Goal: Transaction & Acquisition: Obtain resource

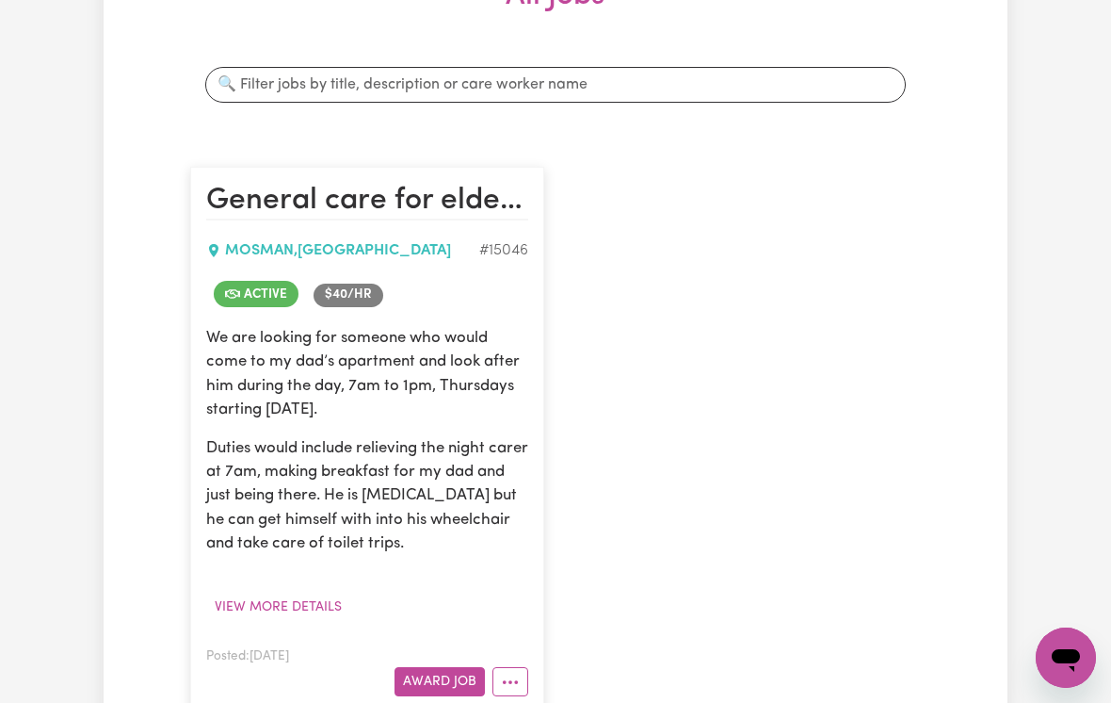
scroll to position [343, 0]
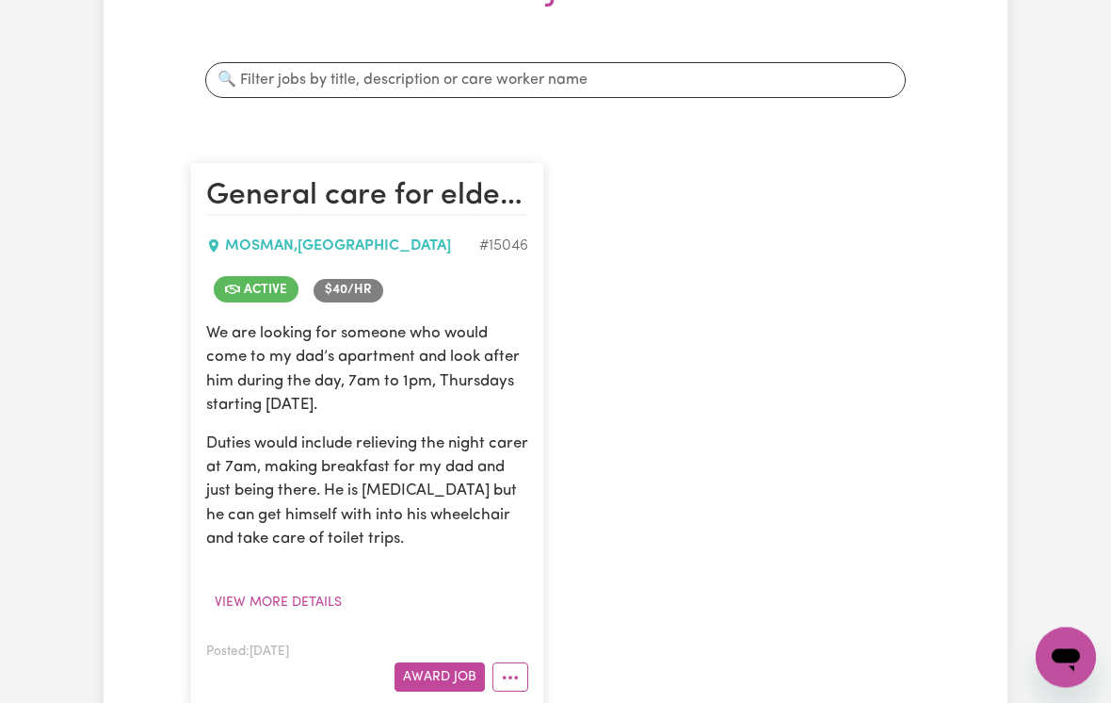
click at [236, 604] on button "View more details" at bounding box center [278, 603] width 144 height 29
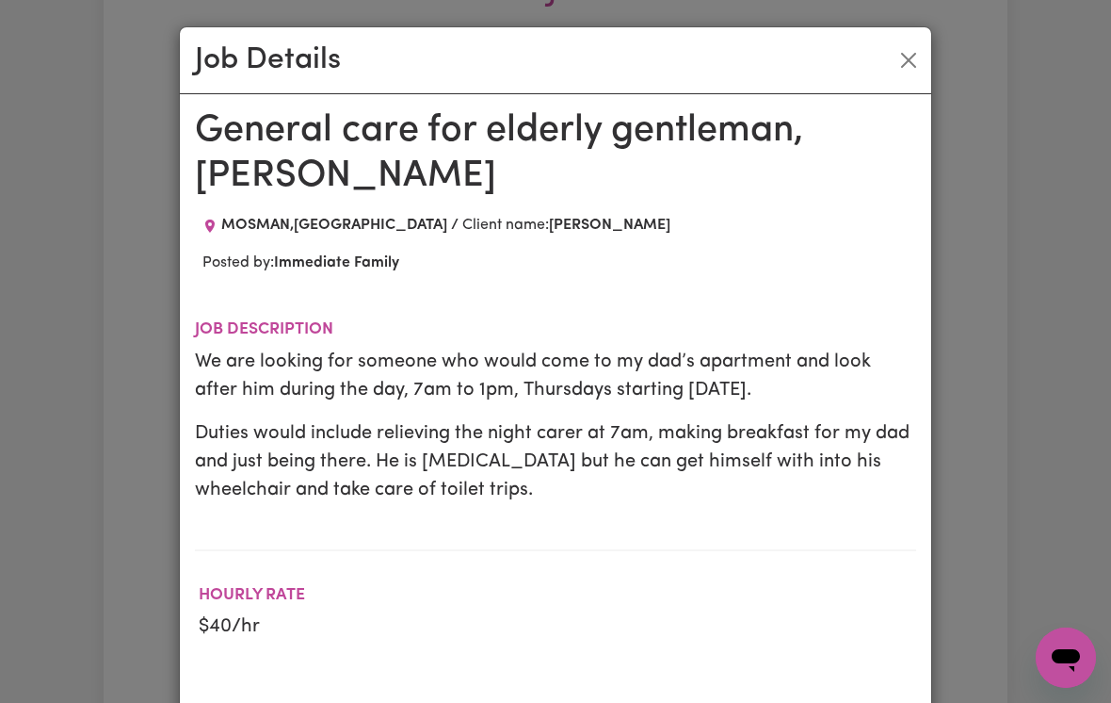
click at [906, 65] on button "Close" at bounding box center [909, 60] width 30 height 30
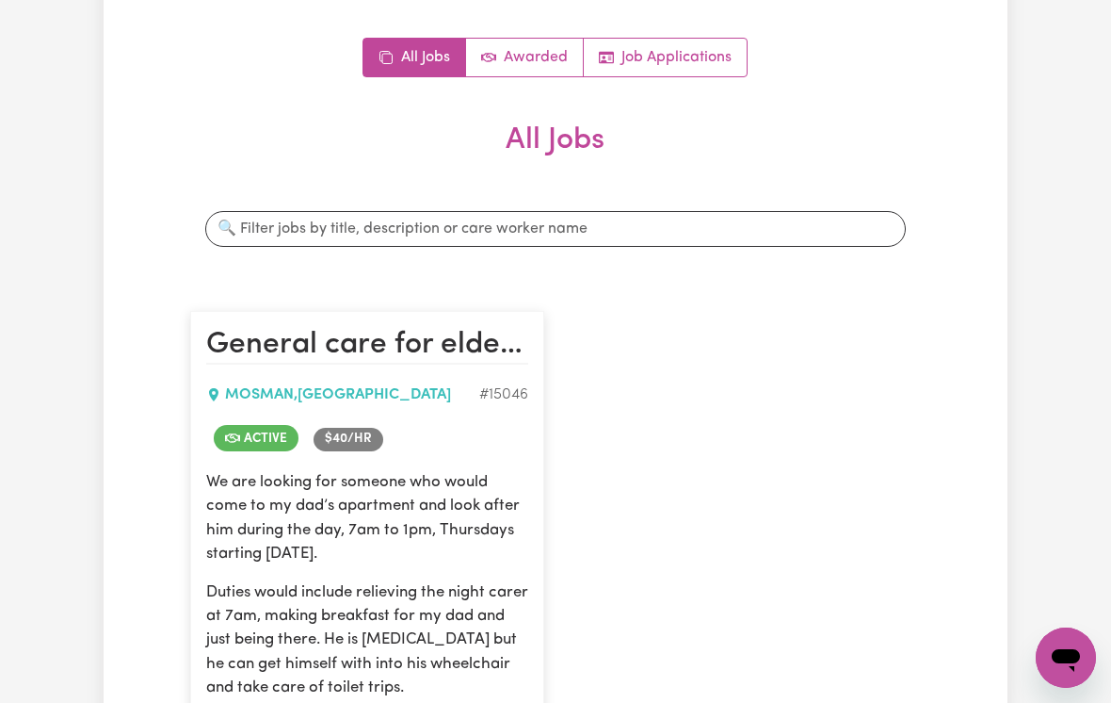
scroll to position [0, 0]
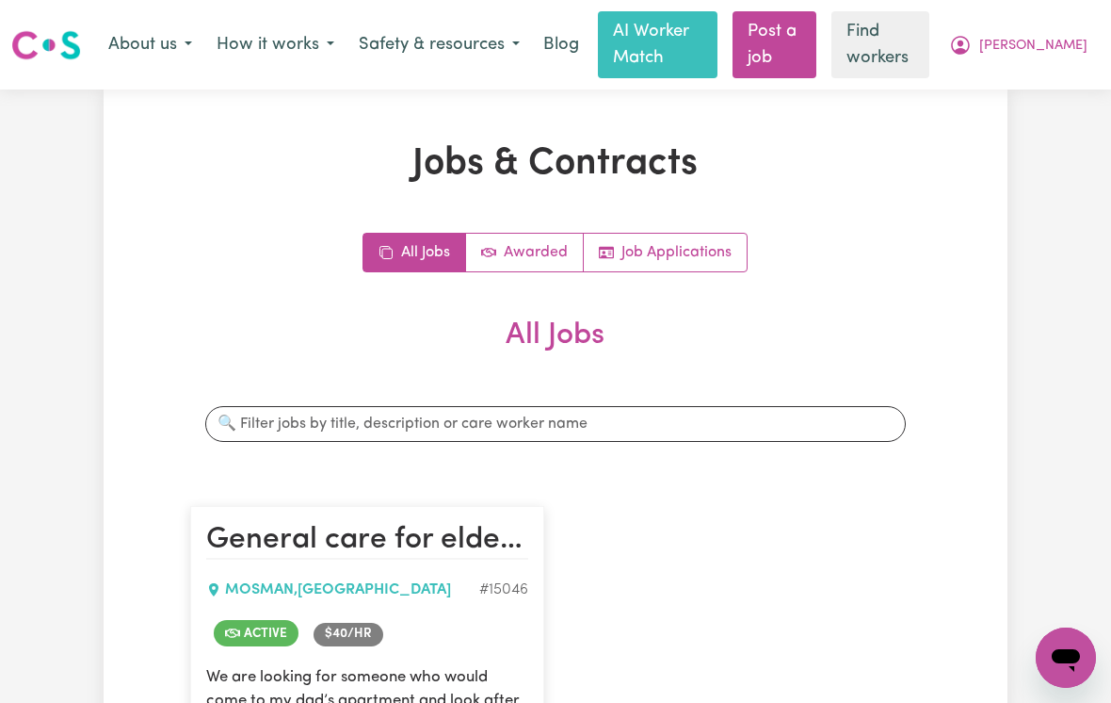
click at [1063, 49] on span "[PERSON_NAME]" at bounding box center [1033, 46] width 108 height 21
click at [1018, 90] on link "My Dashboard" at bounding box center [1024, 85] width 149 height 36
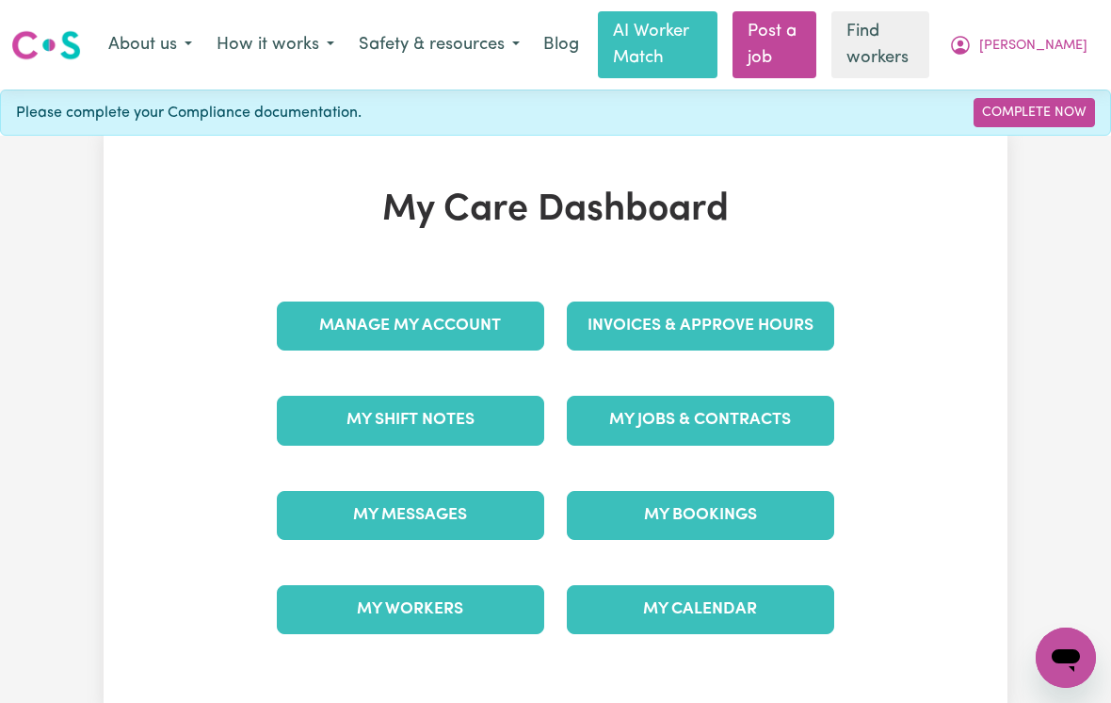
click at [396, 602] on link "My Workers" at bounding box center [410, 609] width 267 height 49
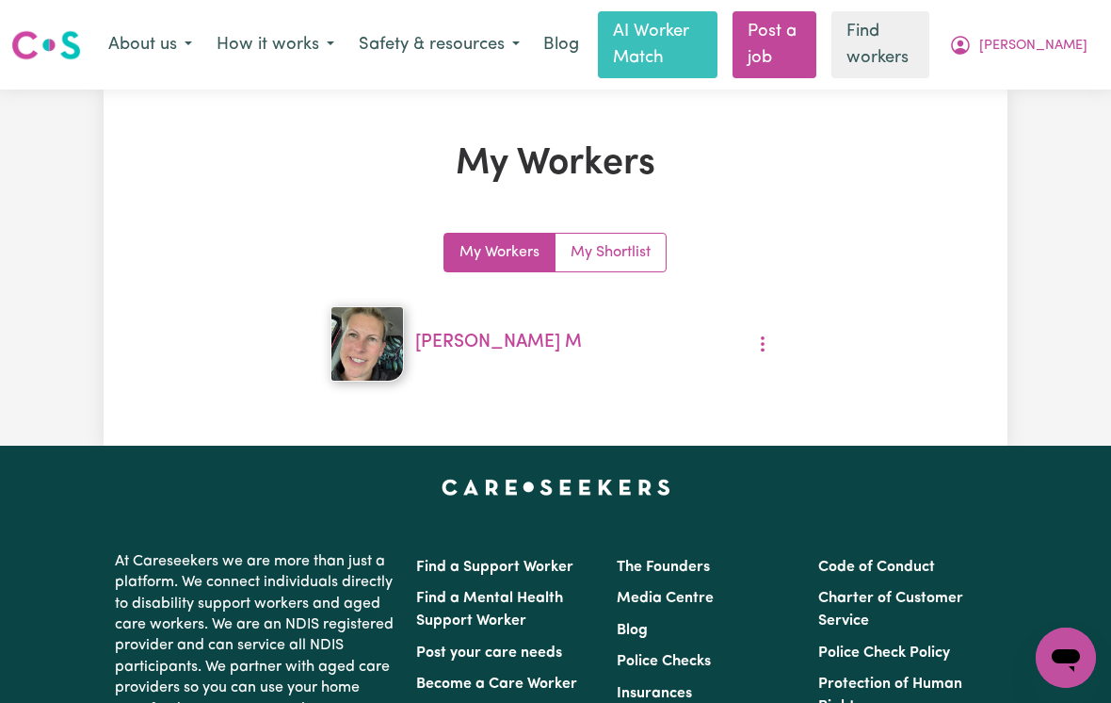
click at [1037, 51] on span "[PERSON_NAME]" at bounding box center [1033, 46] width 108 height 21
click at [1029, 90] on link "My Dashboard" at bounding box center [1024, 85] width 149 height 36
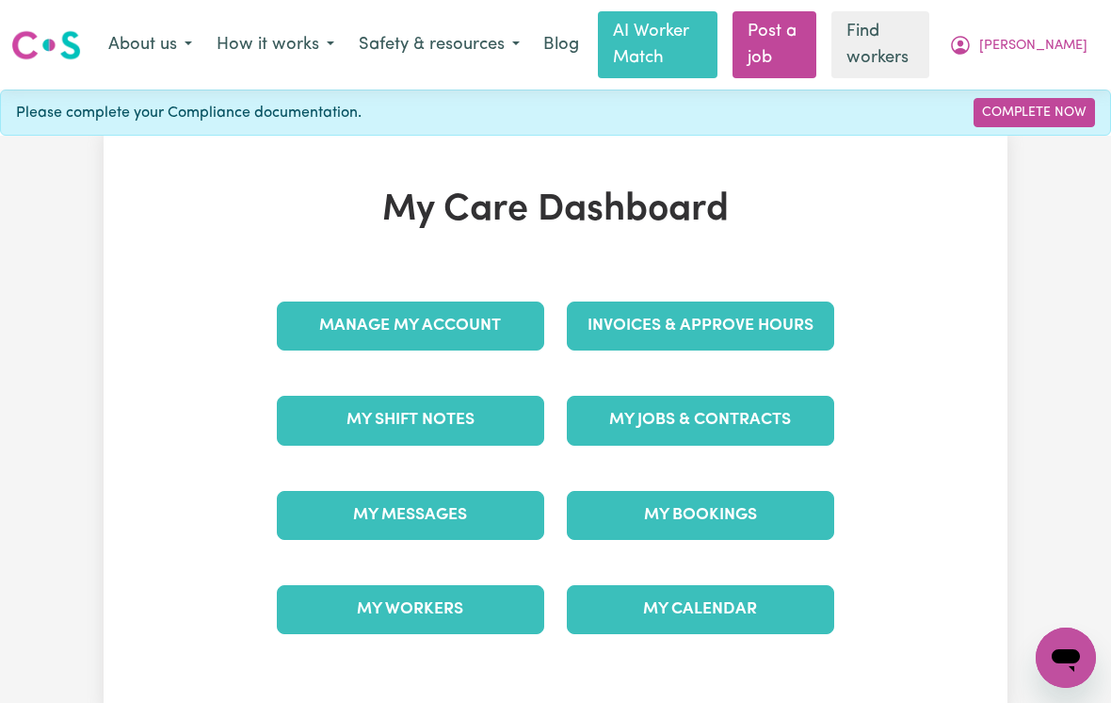
click at [331, 326] on link "Manage My Account" at bounding box center [410, 325] width 267 height 49
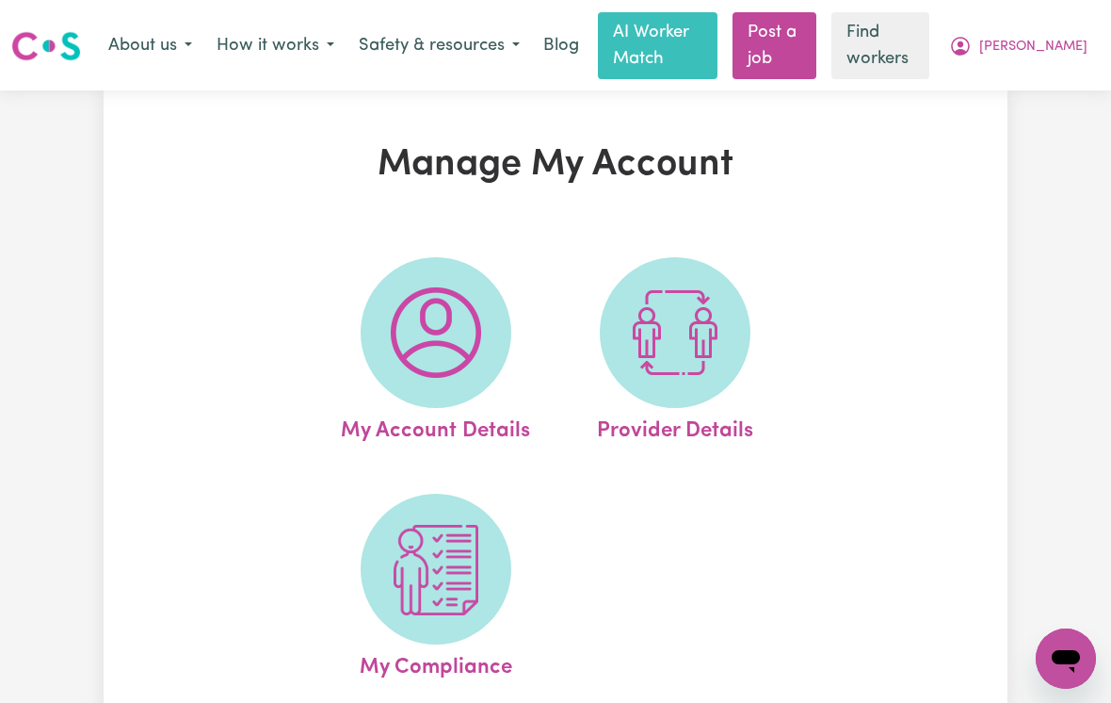
click at [1059, 50] on span "[PERSON_NAME]" at bounding box center [1033, 46] width 108 height 21
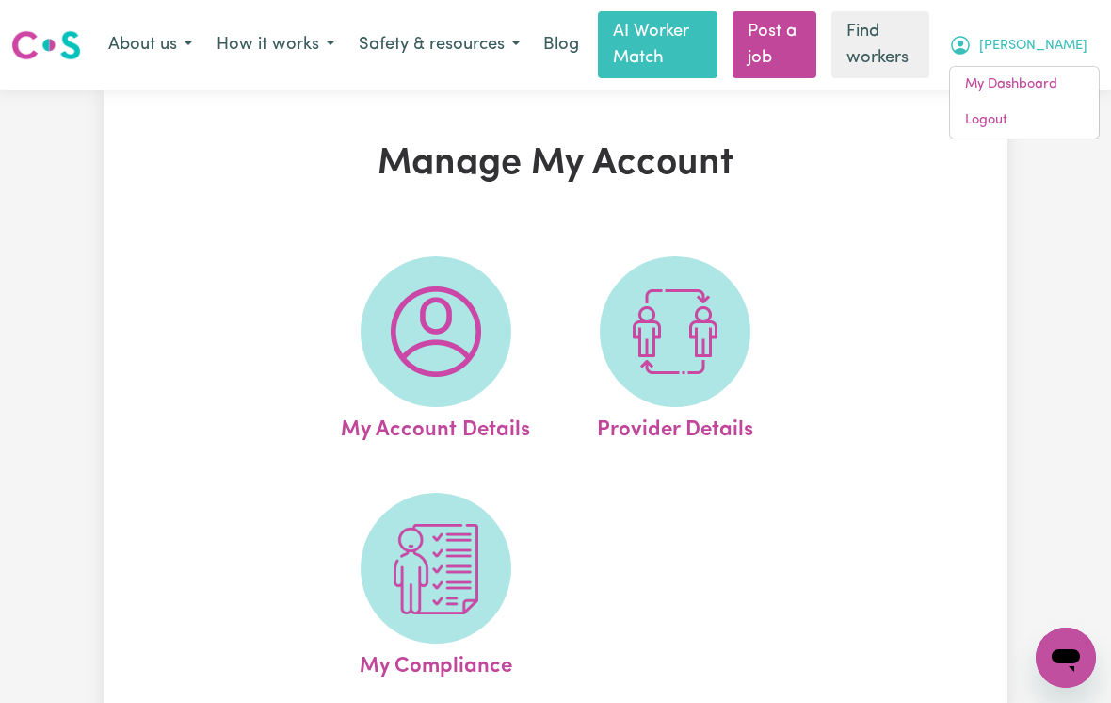
click at [1029, 86] on link "My Dashboard" at bounding box center [1024, 85] width 149 height 36
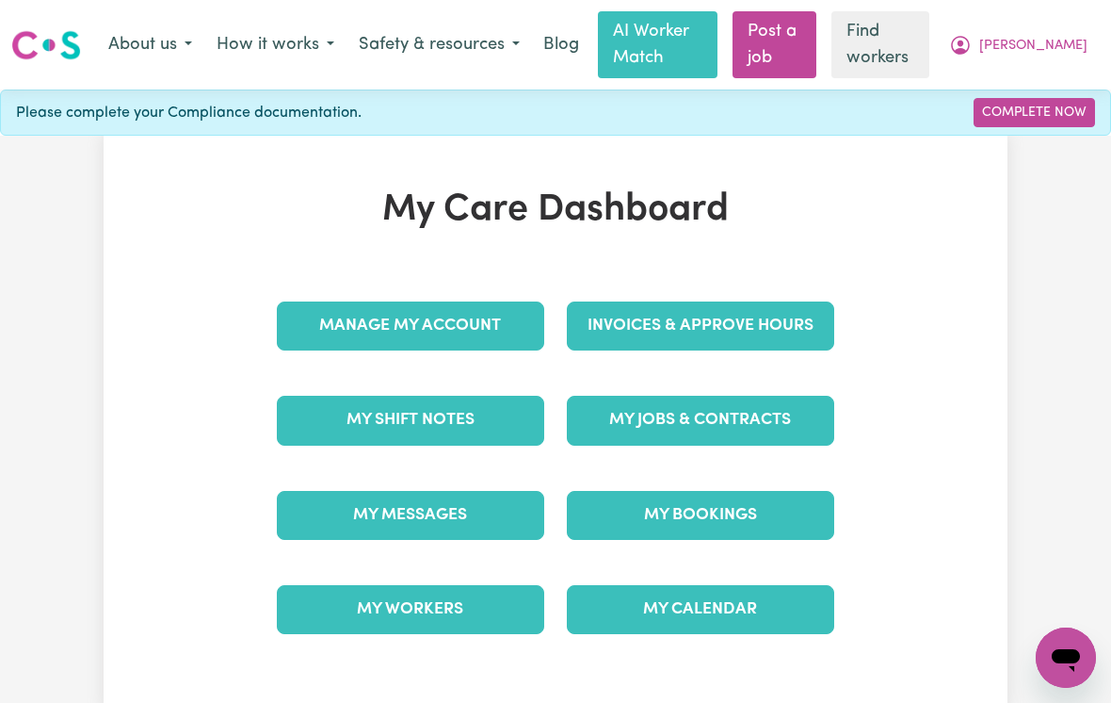
click at [776, 430] on link "My Jobs & Contracts" at bounding box center [700, 420] width 267 height 49
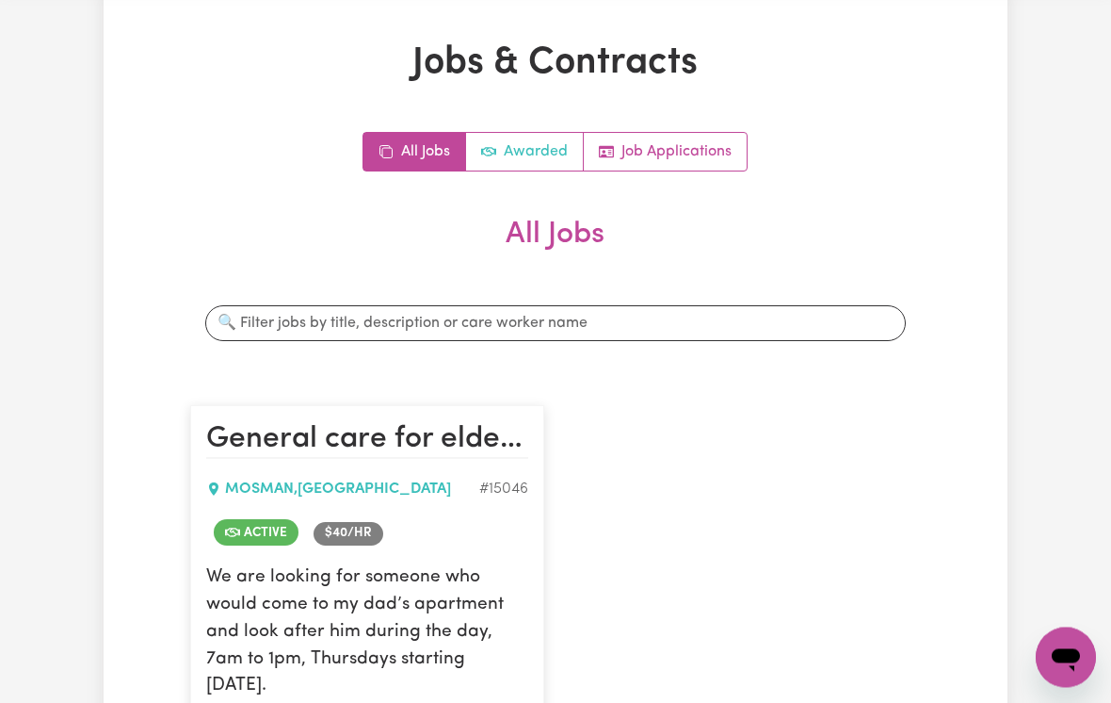
click at [558, 153] on link "Awarded" at bounding box center [525, 153] width 118 height 38
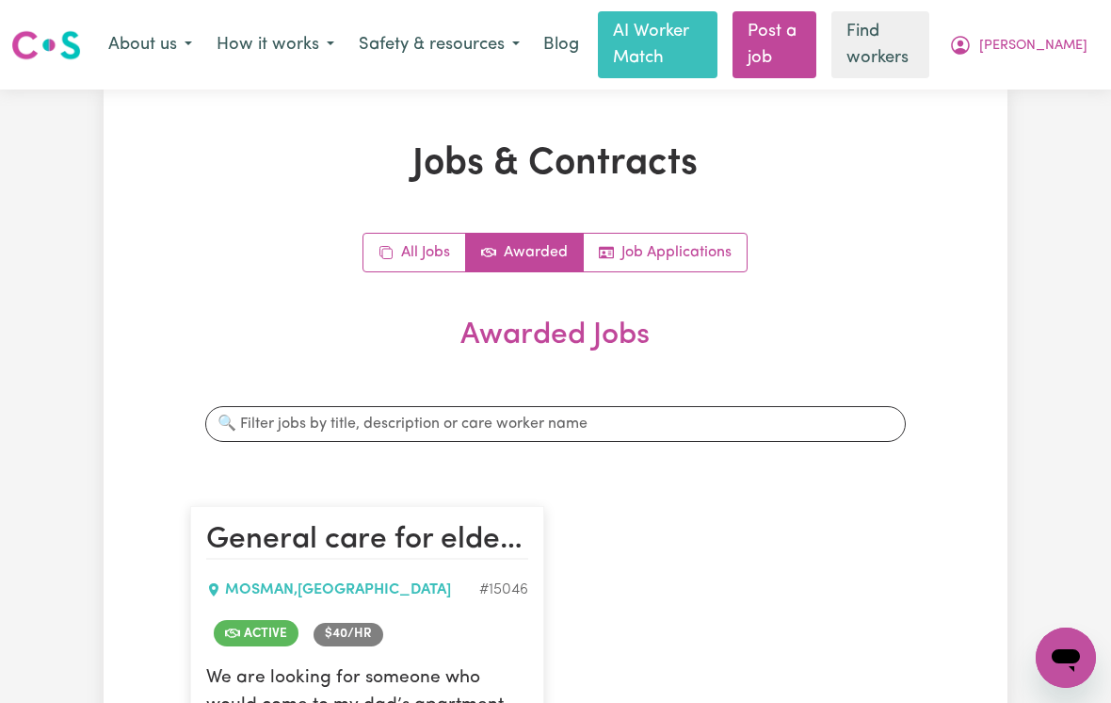
click at [1073, 50] on span "[PERSON_NAME]" at bounding box center [1033, 46] width 108 height 21
click at [1034, 80] on link "My Dashboard" at bounding box center [1024, 85] width 149 height 36
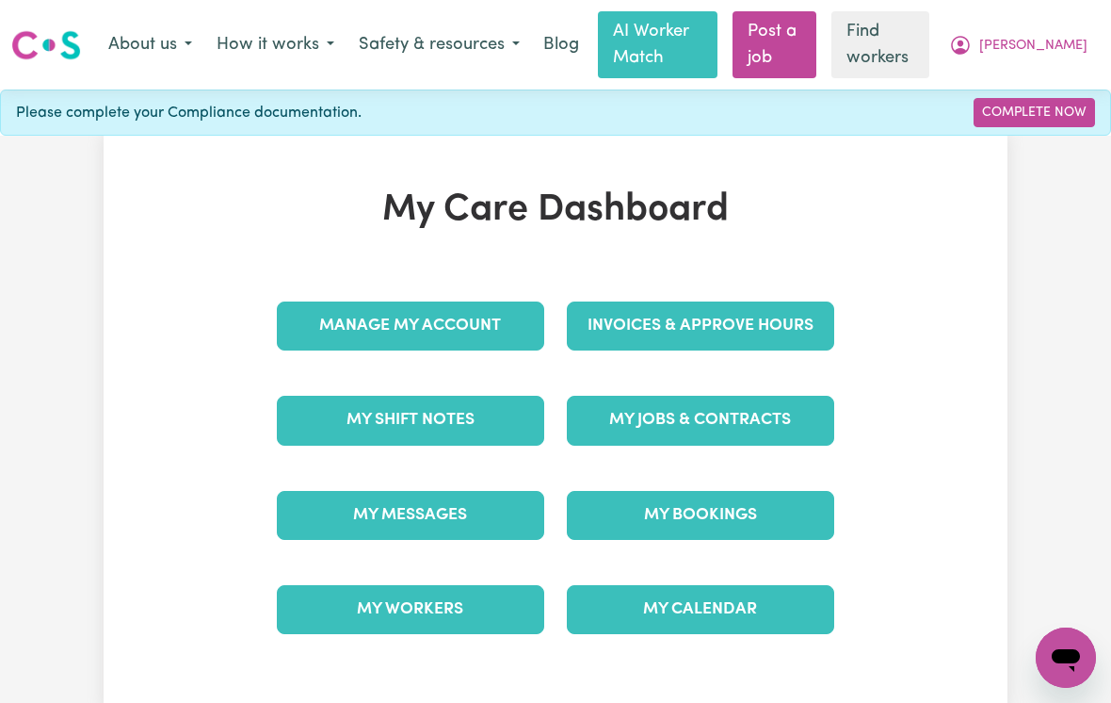
click at [671, 63] on link "AI Worker Match" at bounding box center [658, 44] width 120 height 67
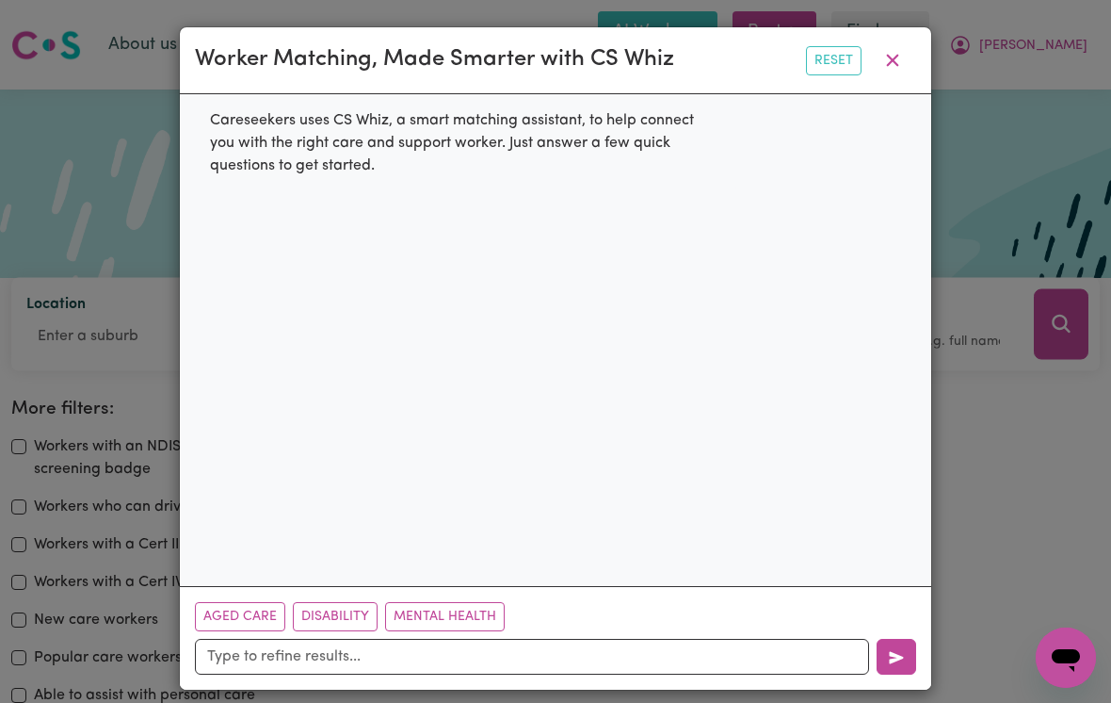
scroll to position [1, 0]
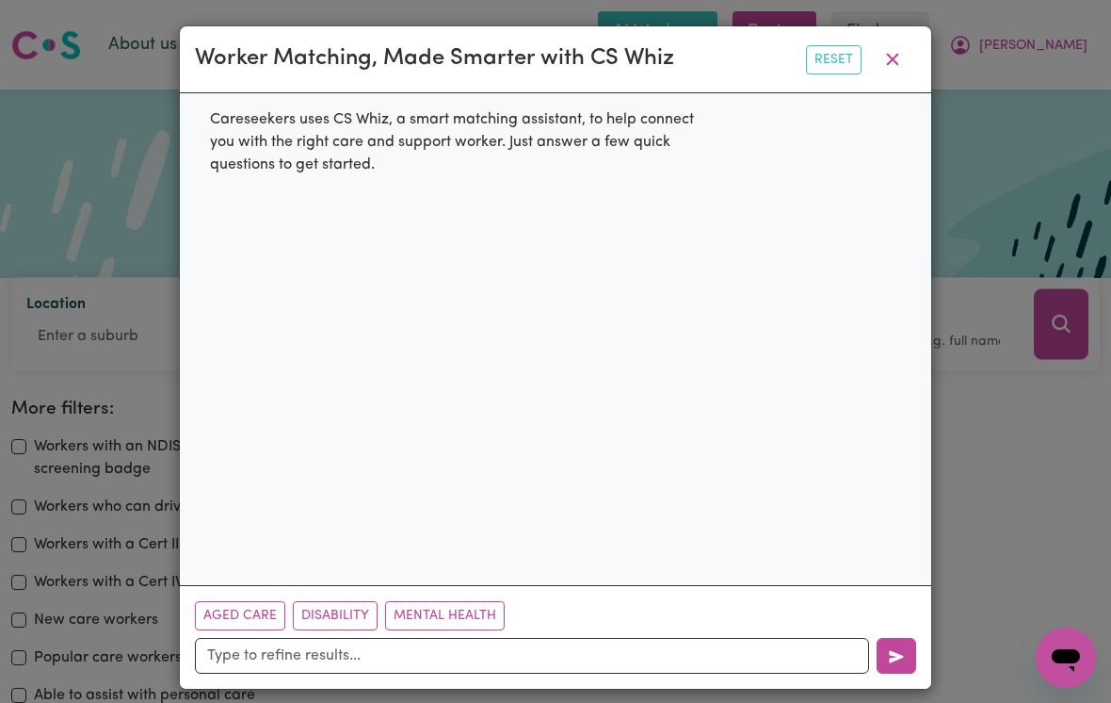
click at [903, 66] on icon "button" at bounding box center [892, 59] width 23 height 23
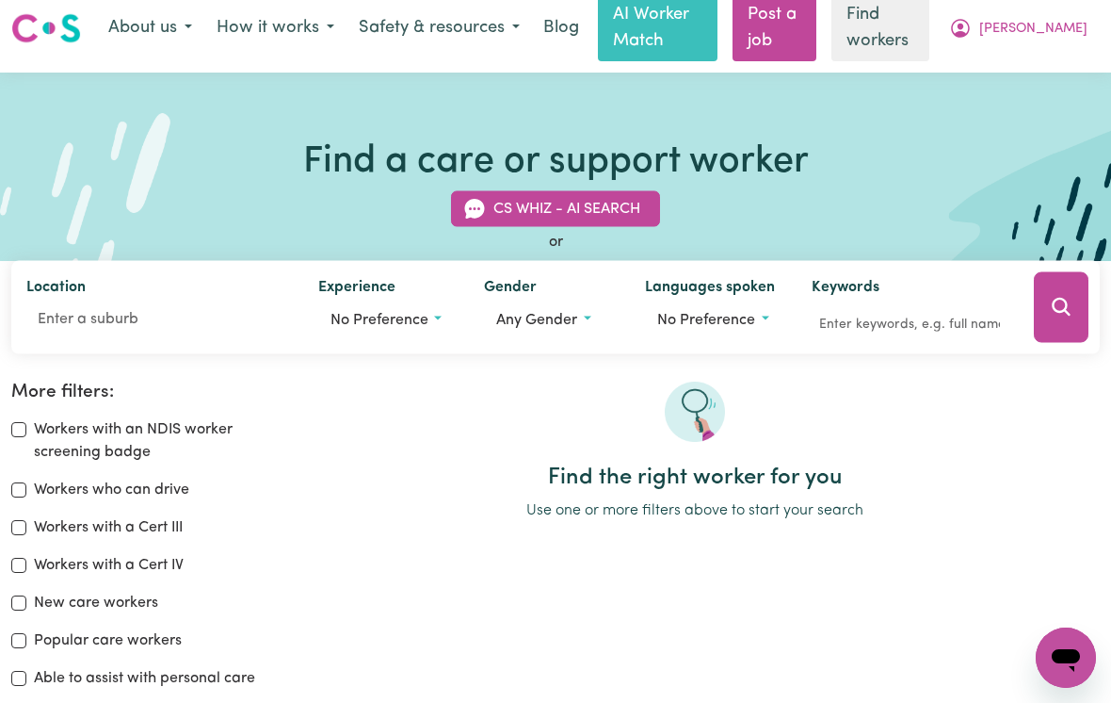
scroll to position [0, 0]
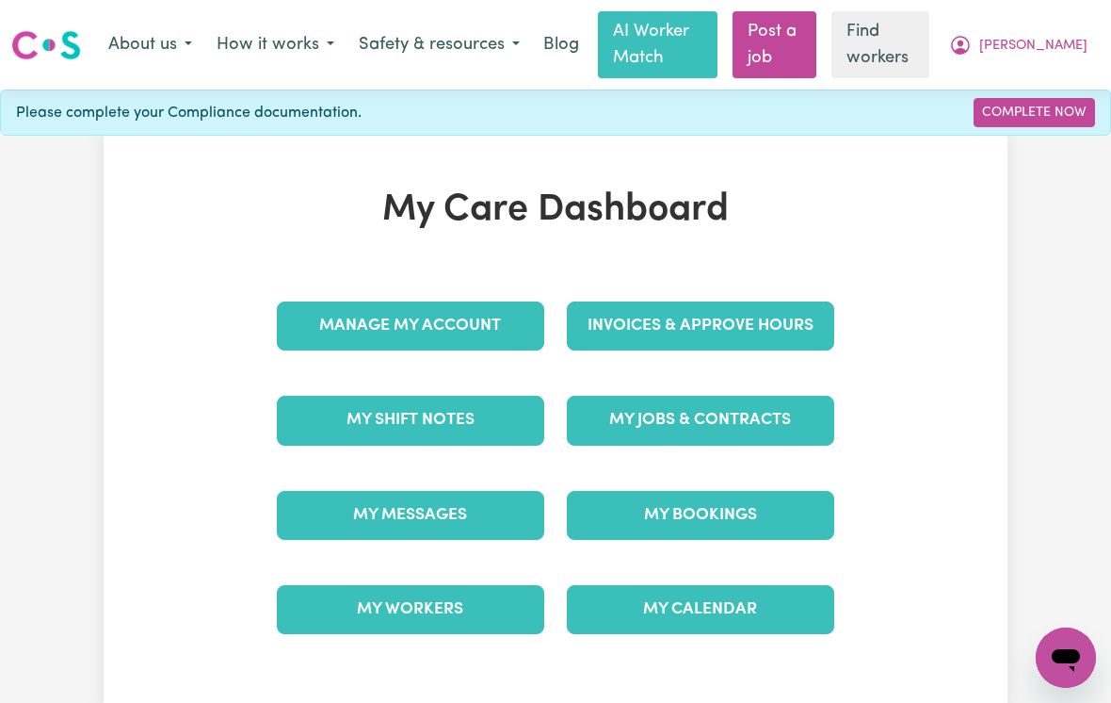
click at [790, 53] on link "Post a job" at bounding box center [775, 44] width 84 height 67
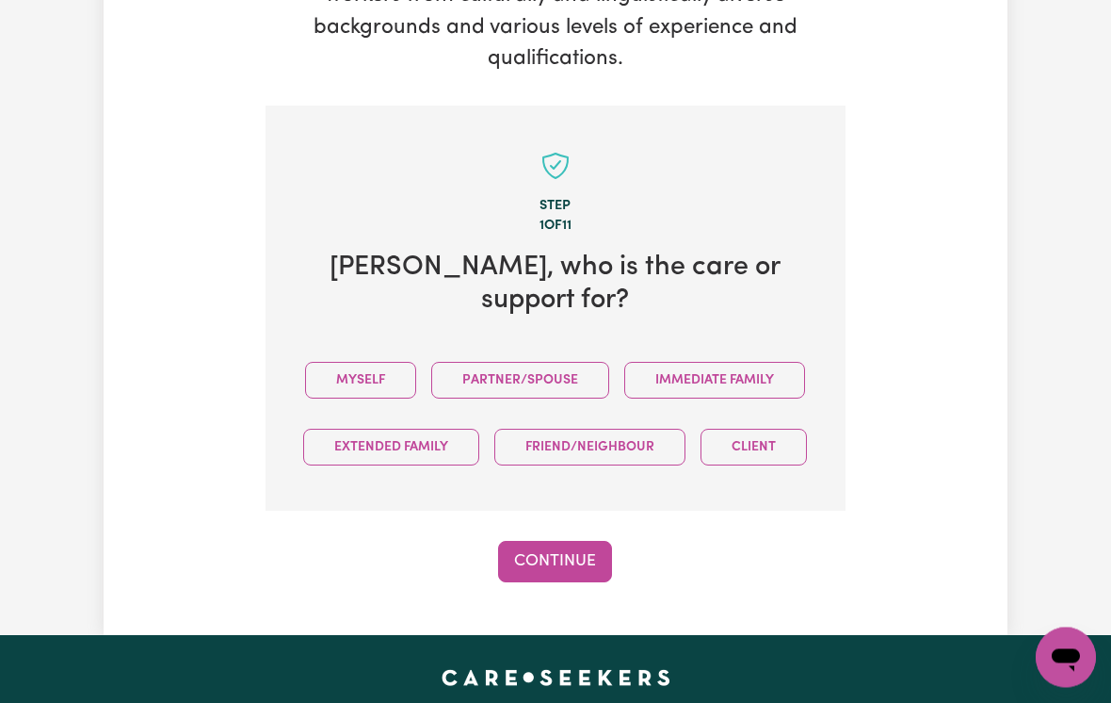
scroll to position [538, 0]
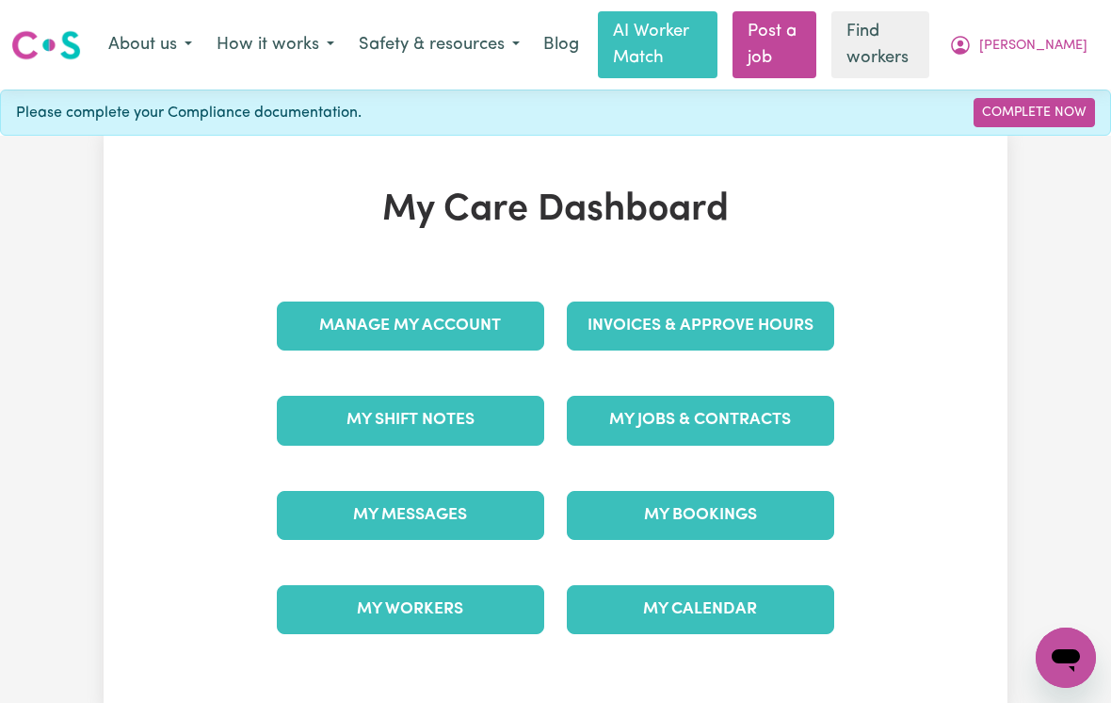
click at [930, 50] on link "Find workers" at bounding box center [881, 44] width 98 height 67
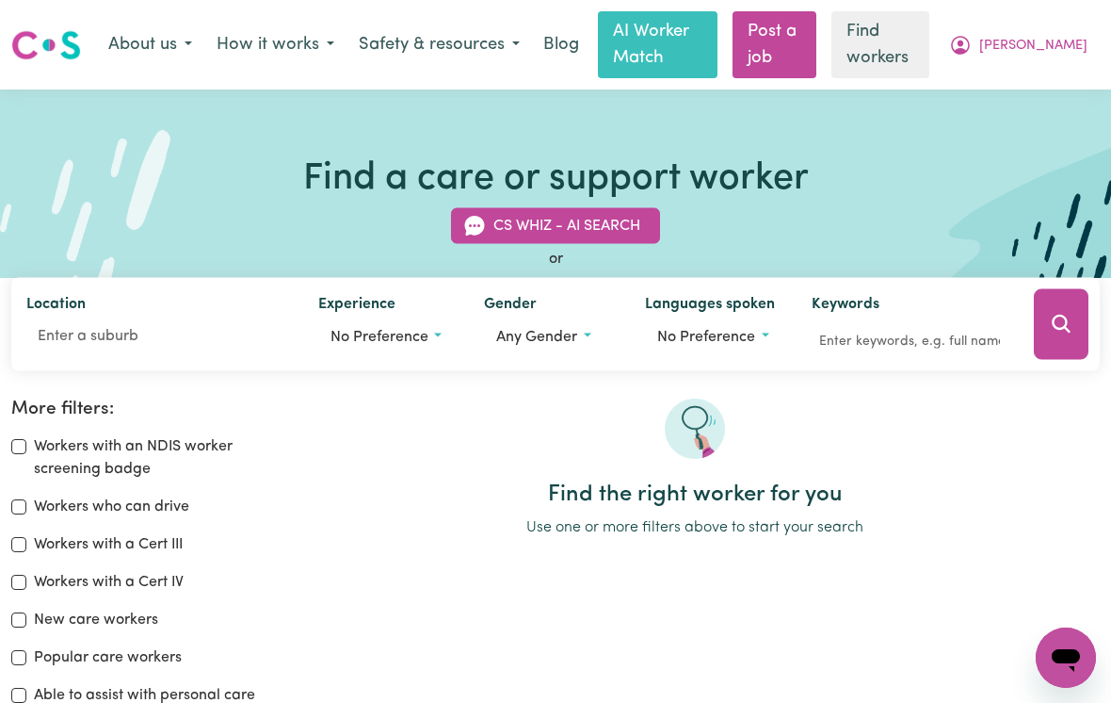
click at [382, 348] on button "No preference" at bounding box center [386, 336] width 136 height 36
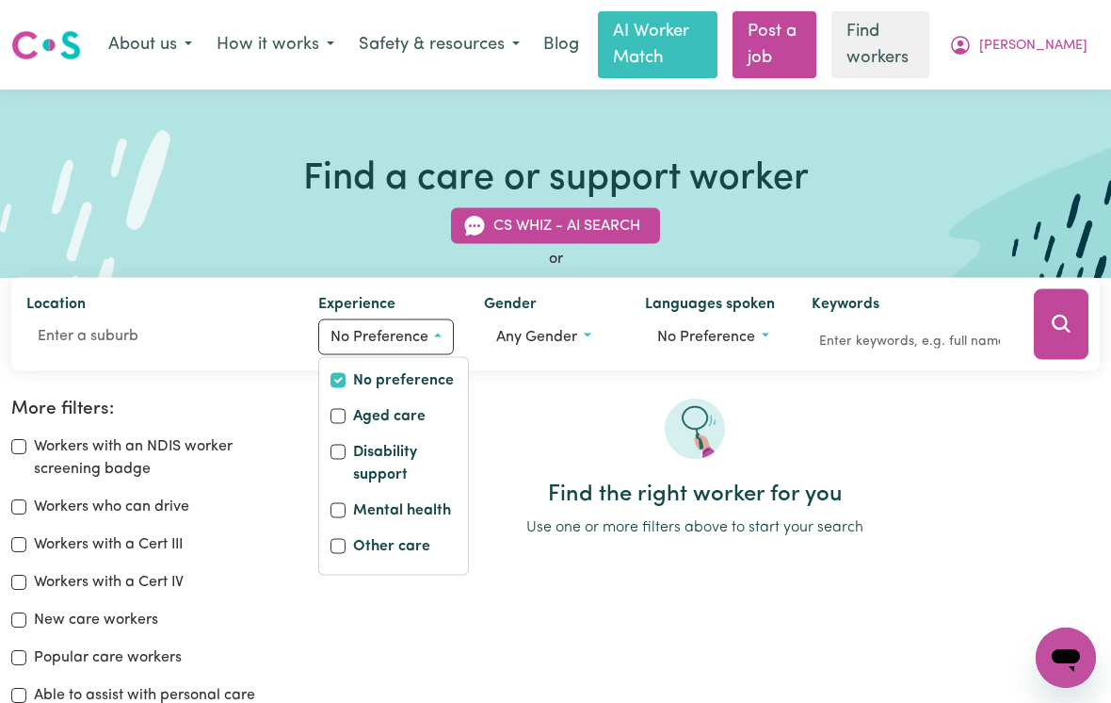
click at [400, 419] on label "Aged care" at bounding box center [389, 417] width 73 height 26
click at [346, 419] on input "Aged care" at bounding box center [338, 415] width 15 height 15
checkbox input "true"
checkbox input "false"
click at [570, 337] on span "Any gender" at bounding box center [534, 336] width 81 height 15
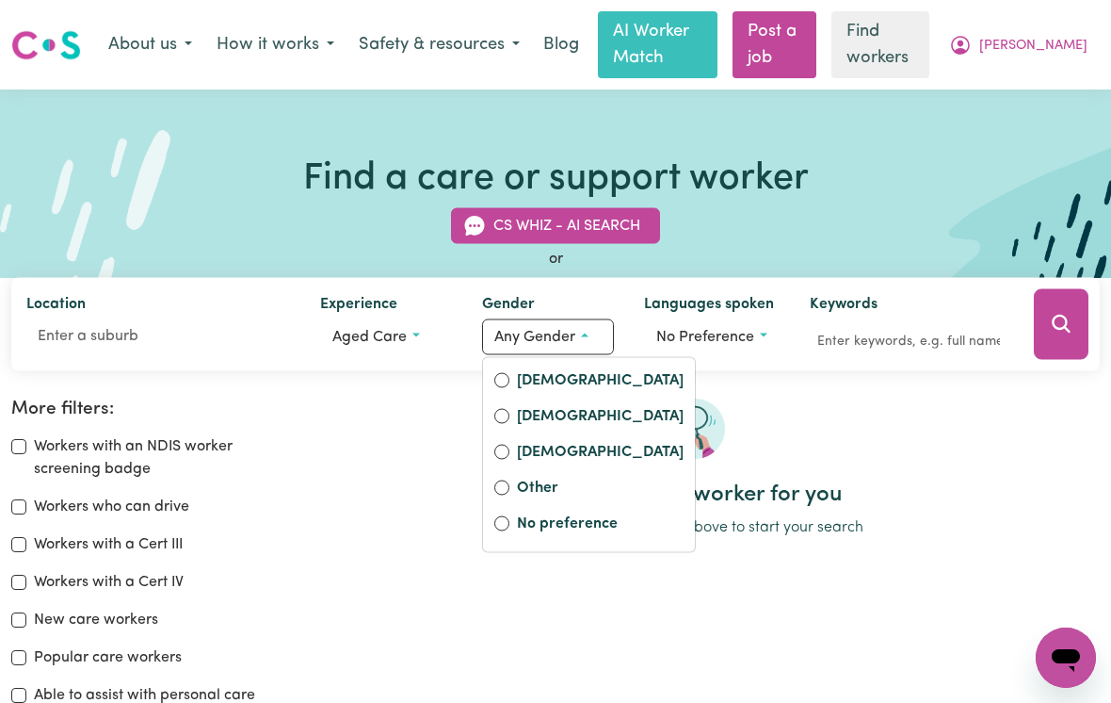
click at [562, 380] on label "[DEMOGRAPHIC_DATA]" at bounding box center [600, 381] width 167 height 26
click at [509, 380] on input "[DEMOGRAPHIC_DATA]" at bounding box center [501, 379] width 15 height 15
radio input "true"
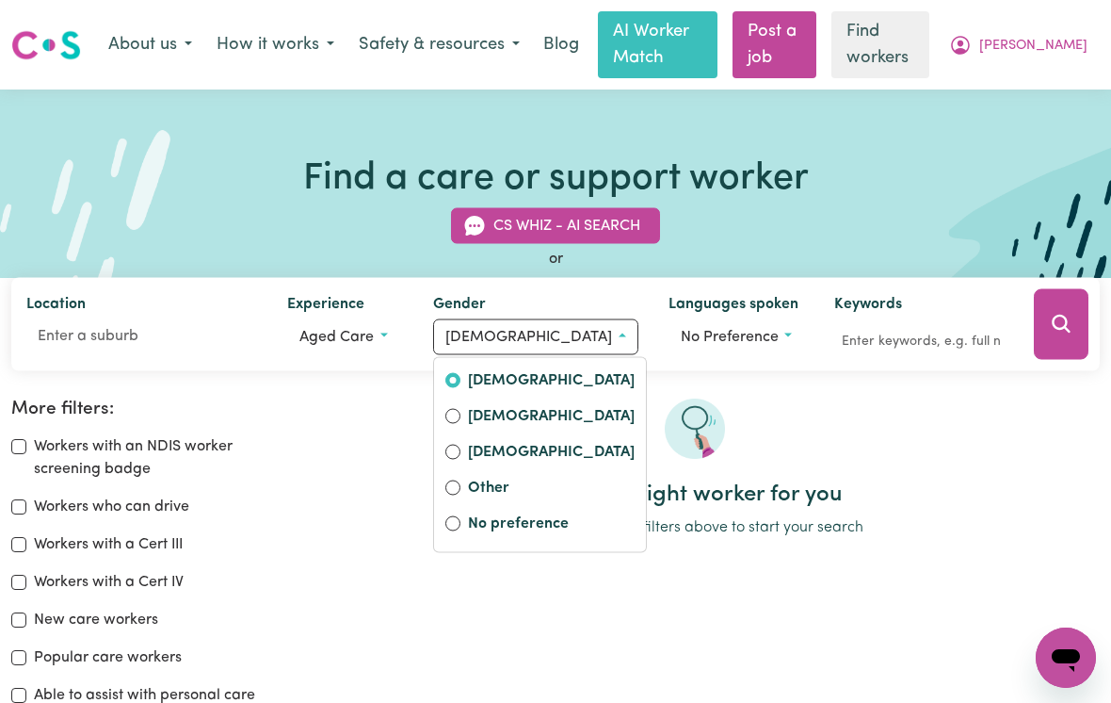
click at [751, 335] on span "No preference" at bounding box center [730, 336] width 98 height 15
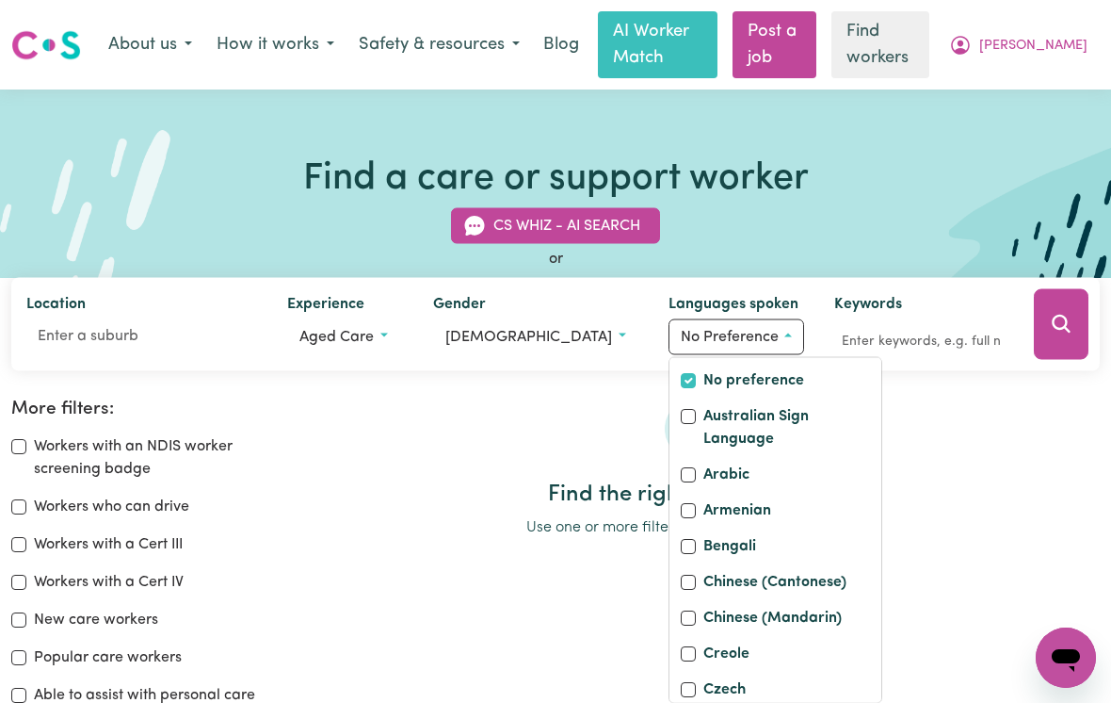
click at [971, 478] on div at bounding box center [694, 439] width 811 height 83
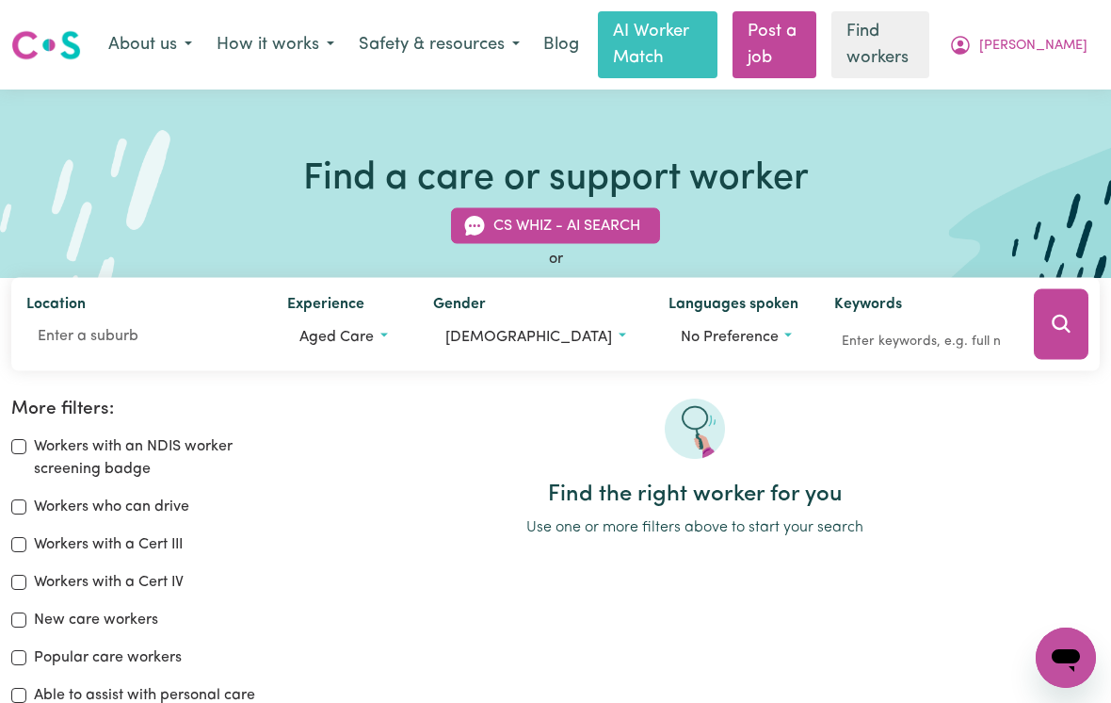
click at [1067, 328] on icon "Search" at bounding box center [1061, 324] width 18 height 18
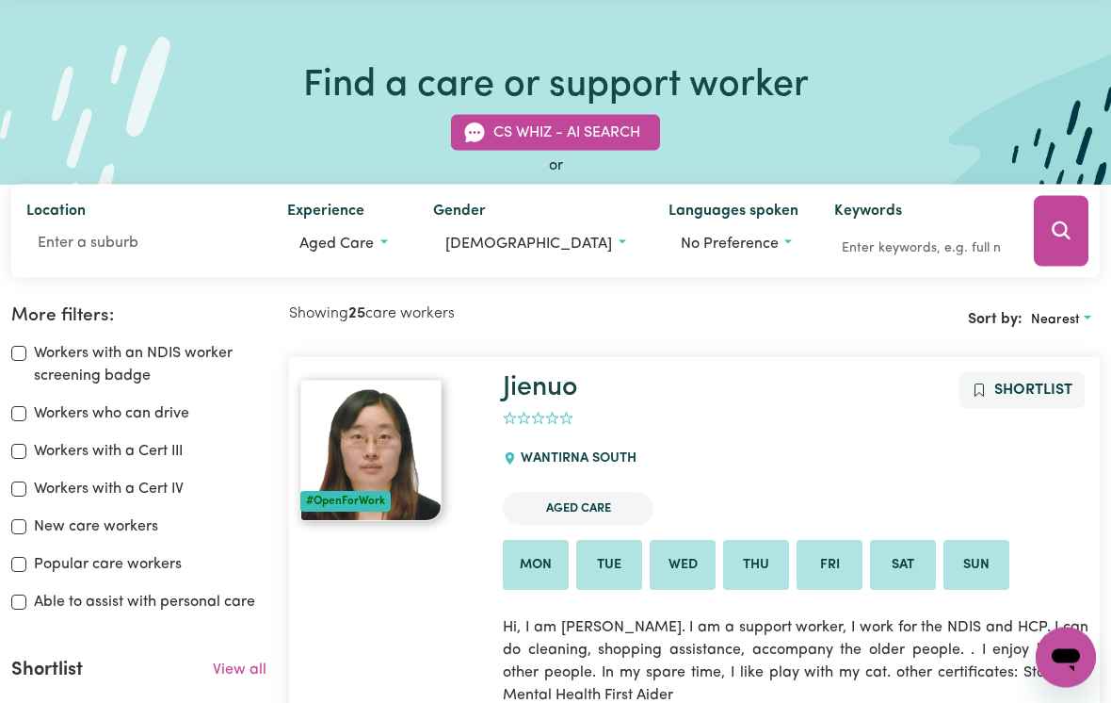
scroll to position [92, 0]
click at [83, 249] on input "Location" at bounding box center [141, 243] width 231 height 34
type input "Mosman"
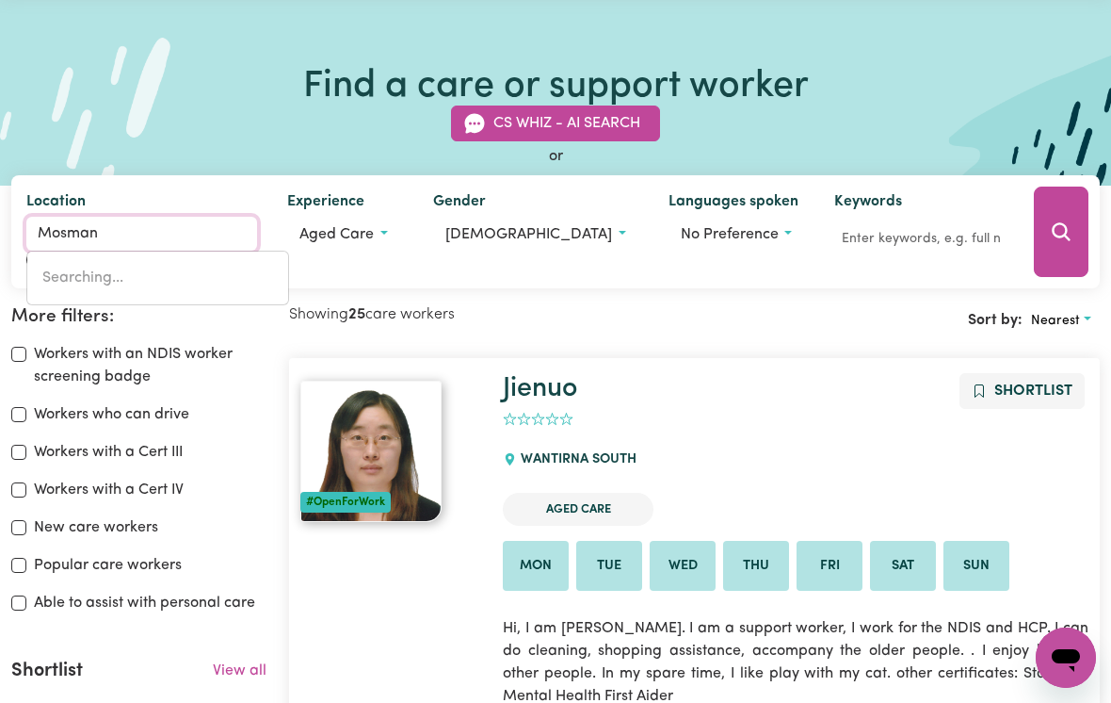
type input "Mosman, [GEOGRAPHIC_DATA], 2088"
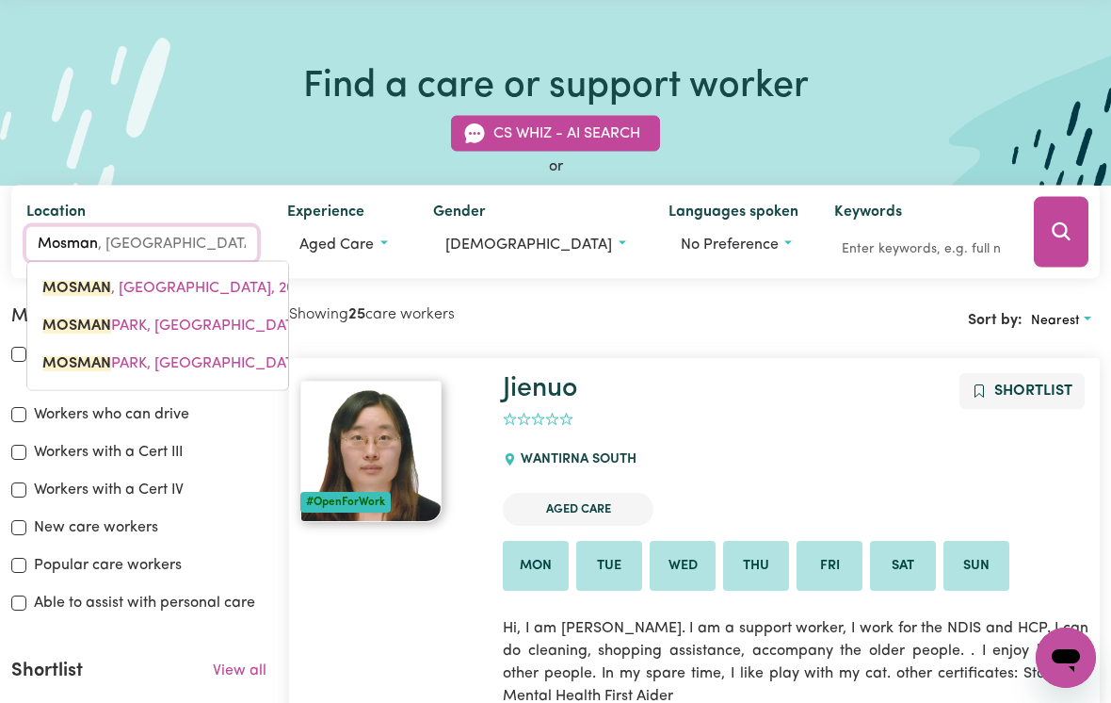
click at [92, 289] on mark "MOSMAN" at bounding box center [76, 287] width 69 height 15
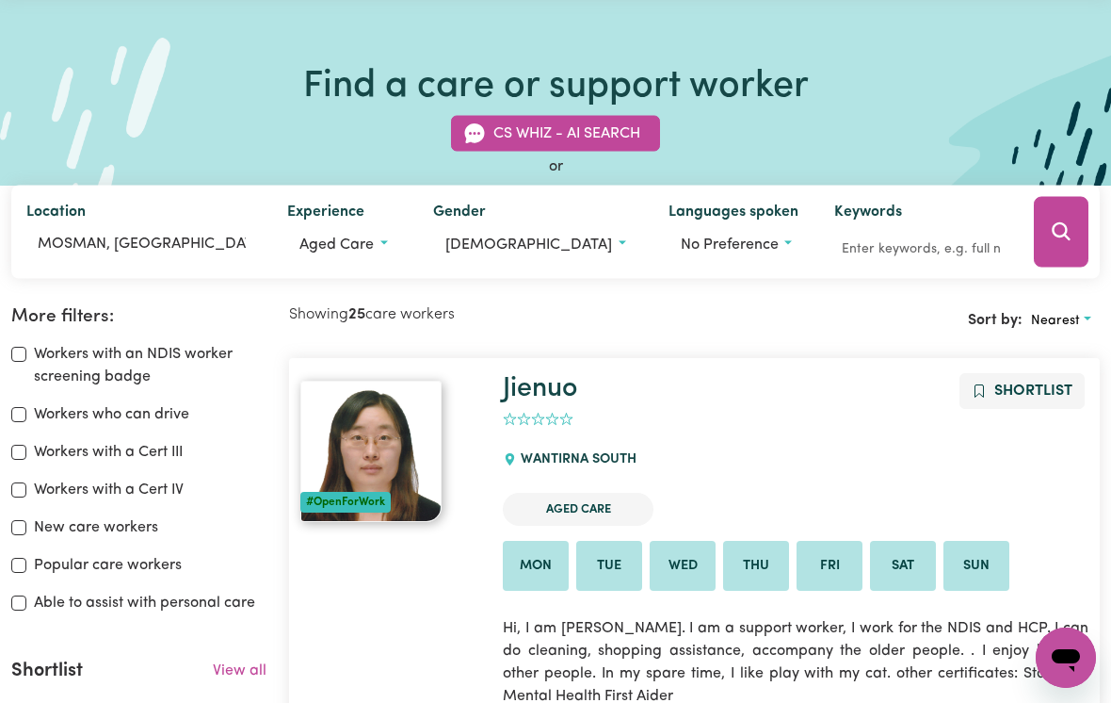
click at [1068, 236] on icon "Search" at bounding box center [1061, 231] width 18 height 18
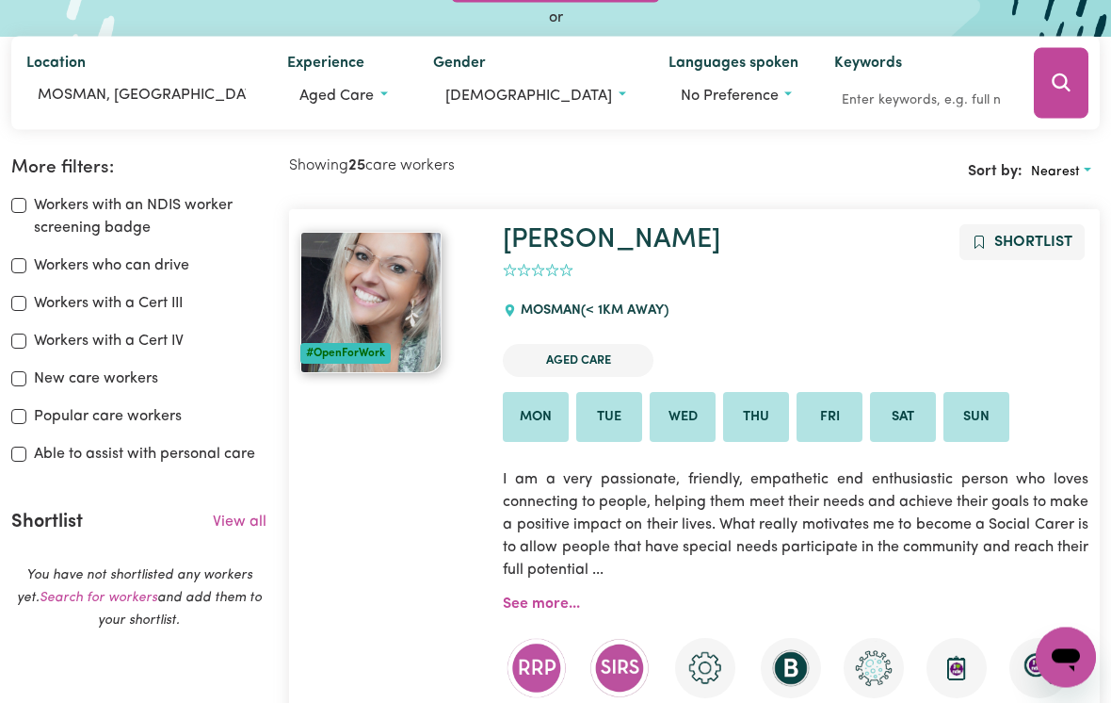
scroll to position [239, 0]
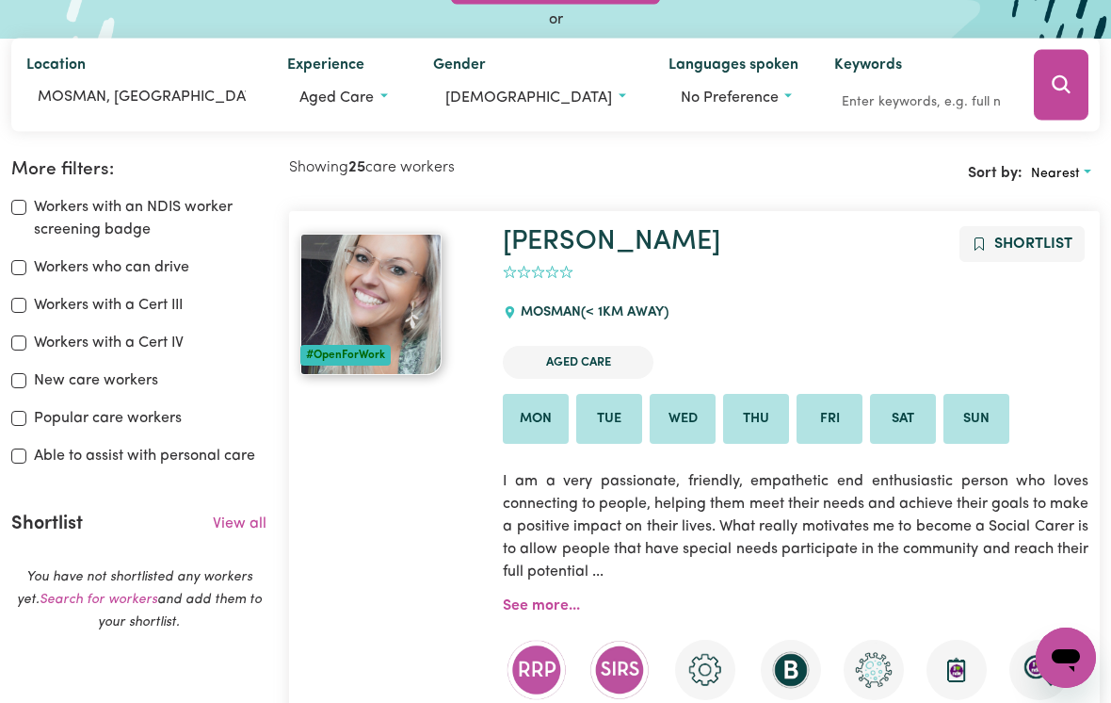
click at [540, 242] on link "[PERSON_NAME]" at bounding box center [612, 241] width 218 height 27
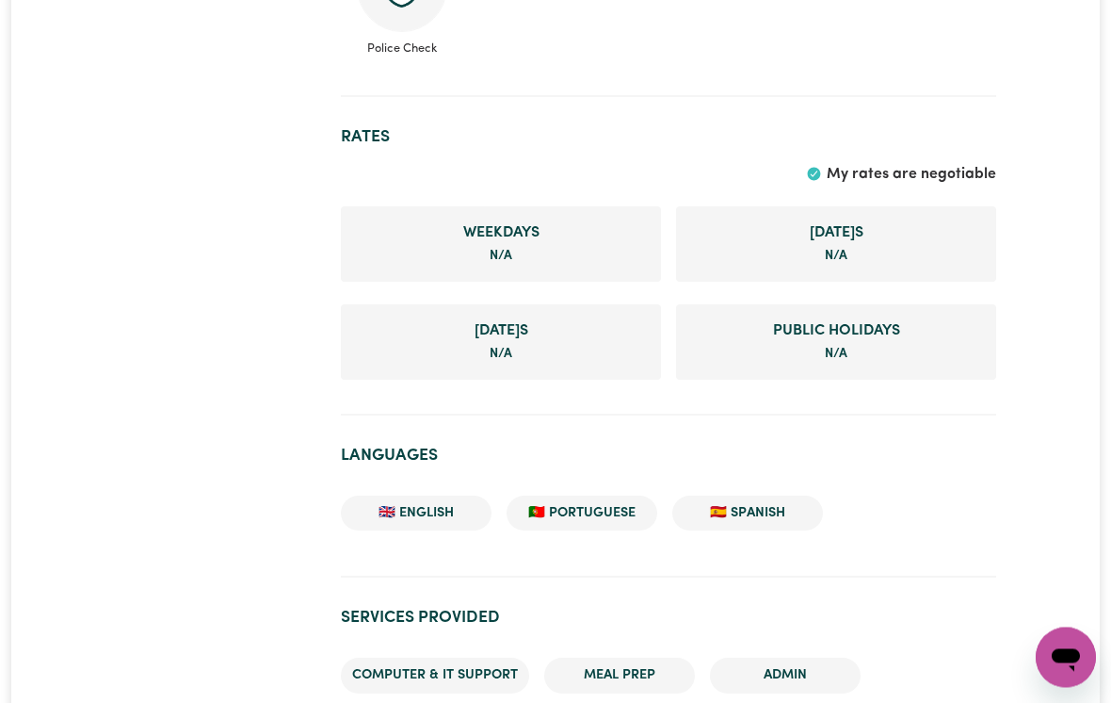
scroll to position [1498, 0]
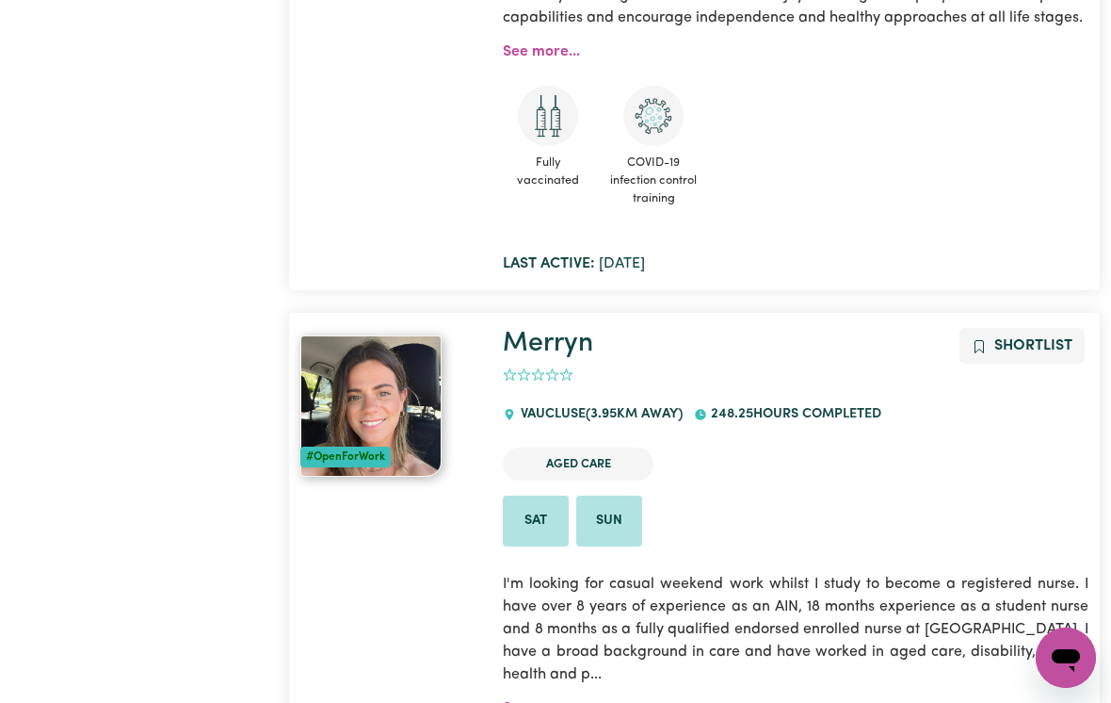
scroll to position [8094, 0]
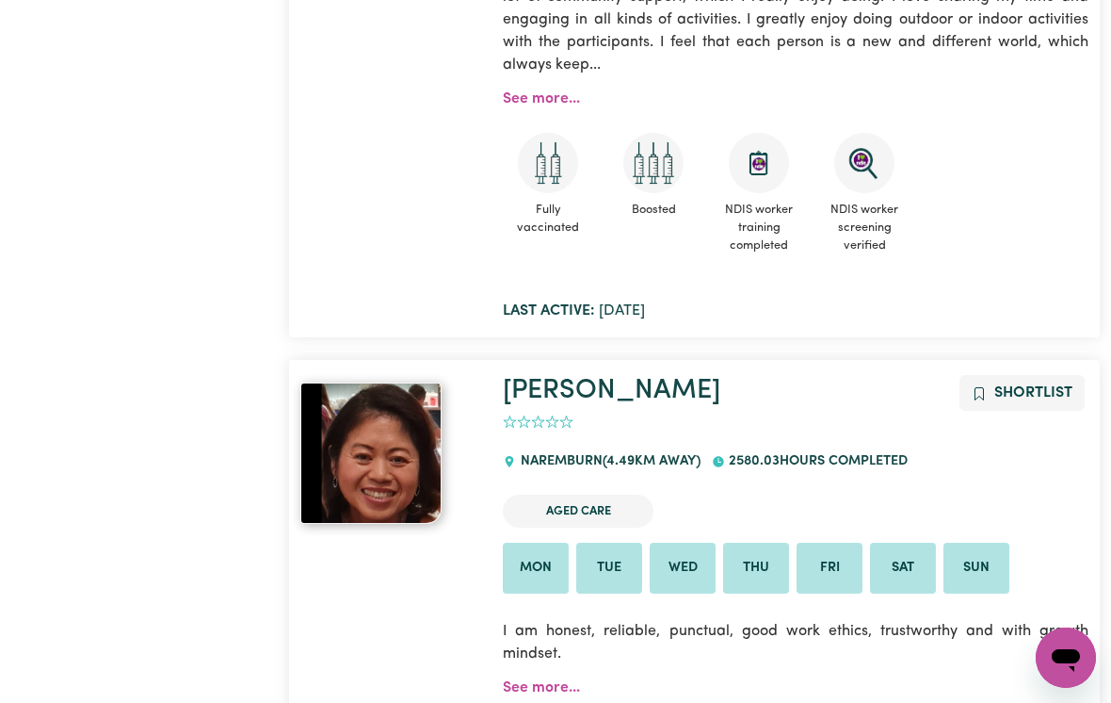
click at [529, 377] on link "[PERSON_NAME]" at bounding box center [612, 390] width 218 height 27
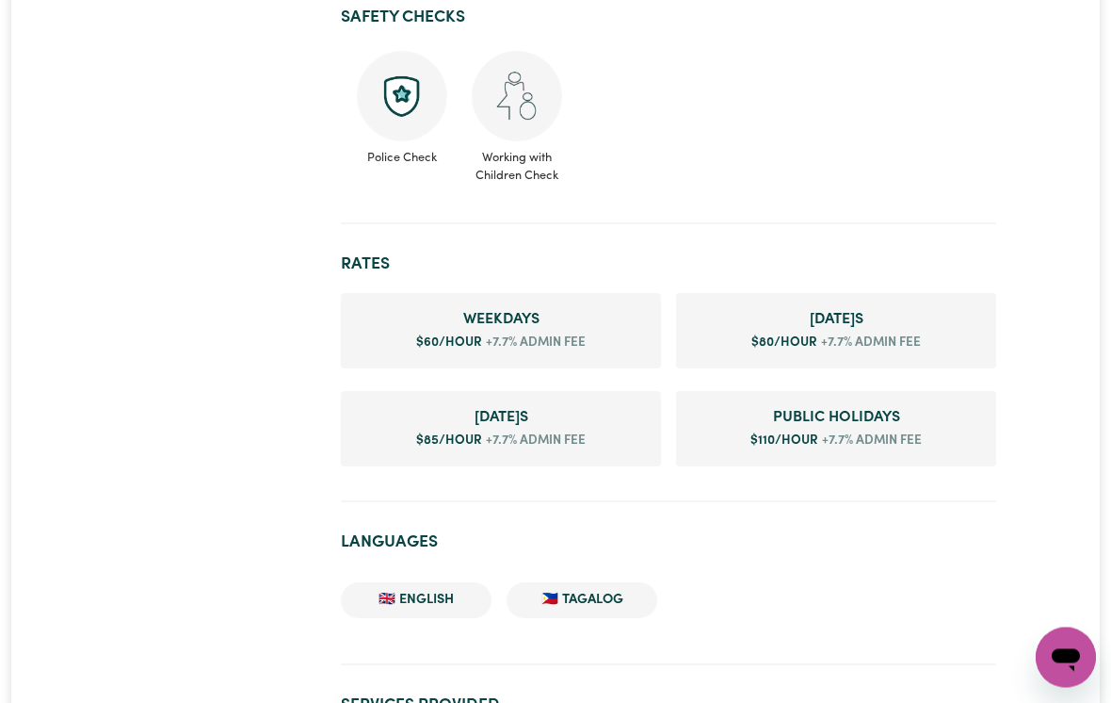
scroll to position [994, 0]
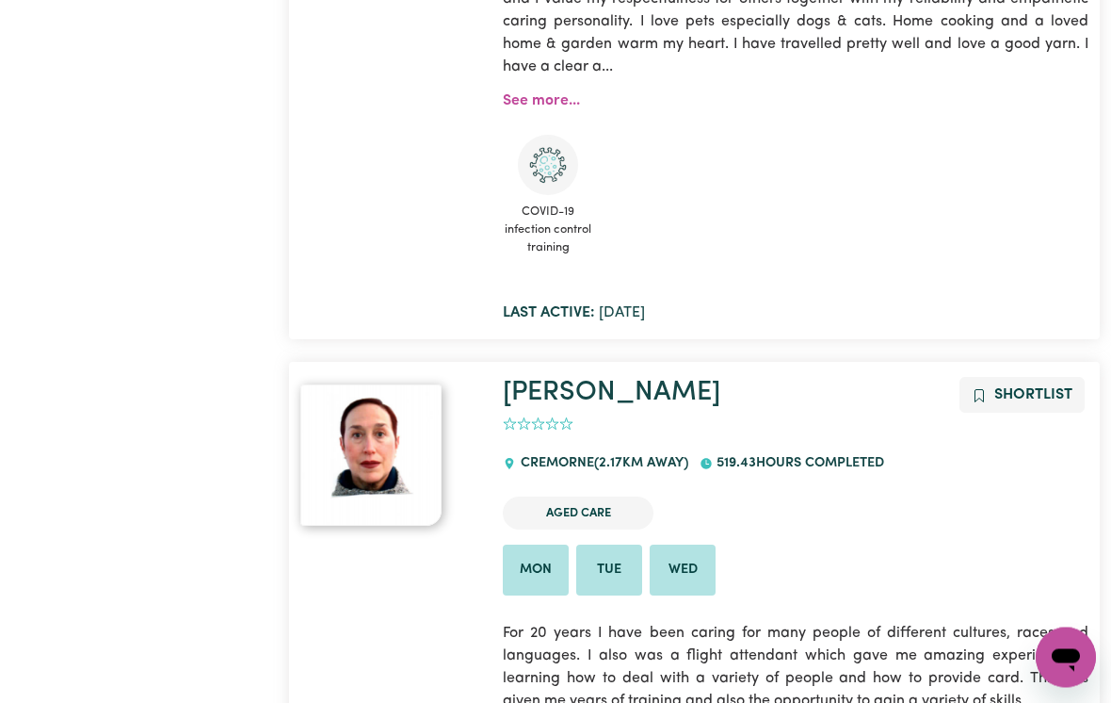
scroll to position [336, 0]
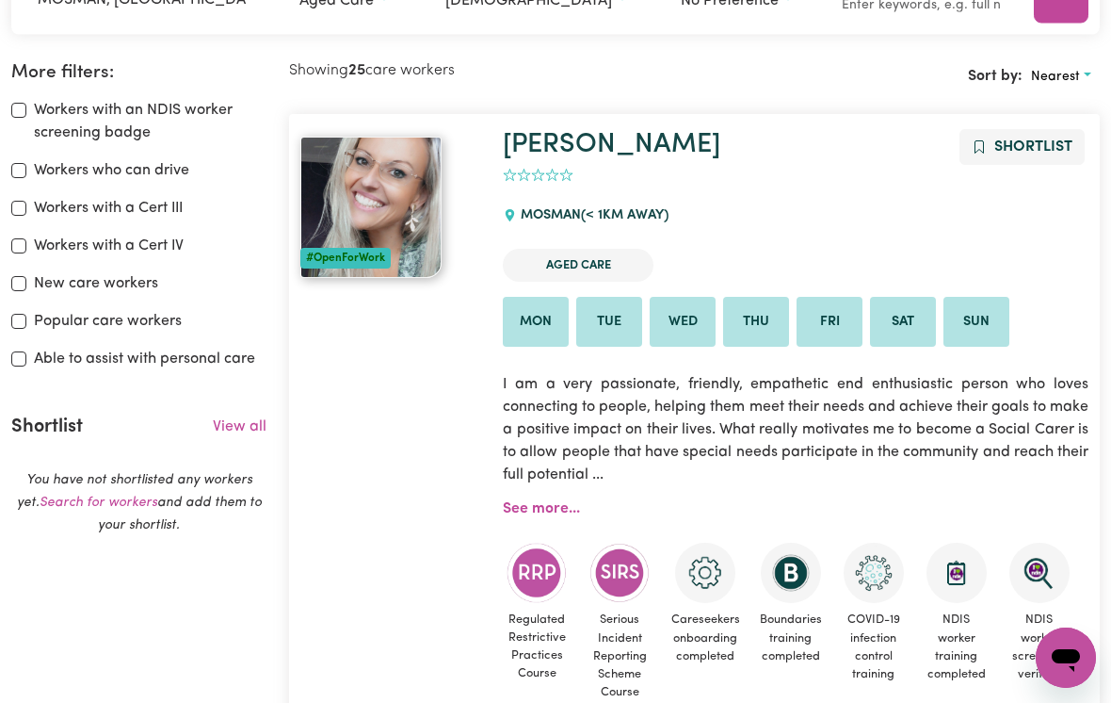
click at [1058, 87] on button "Nearest" at bounding box center [1061, 76] width 77 height 29
click at [1033, 195] on link "Most popular" at bounding box center [1024, 196] width 149 height 38
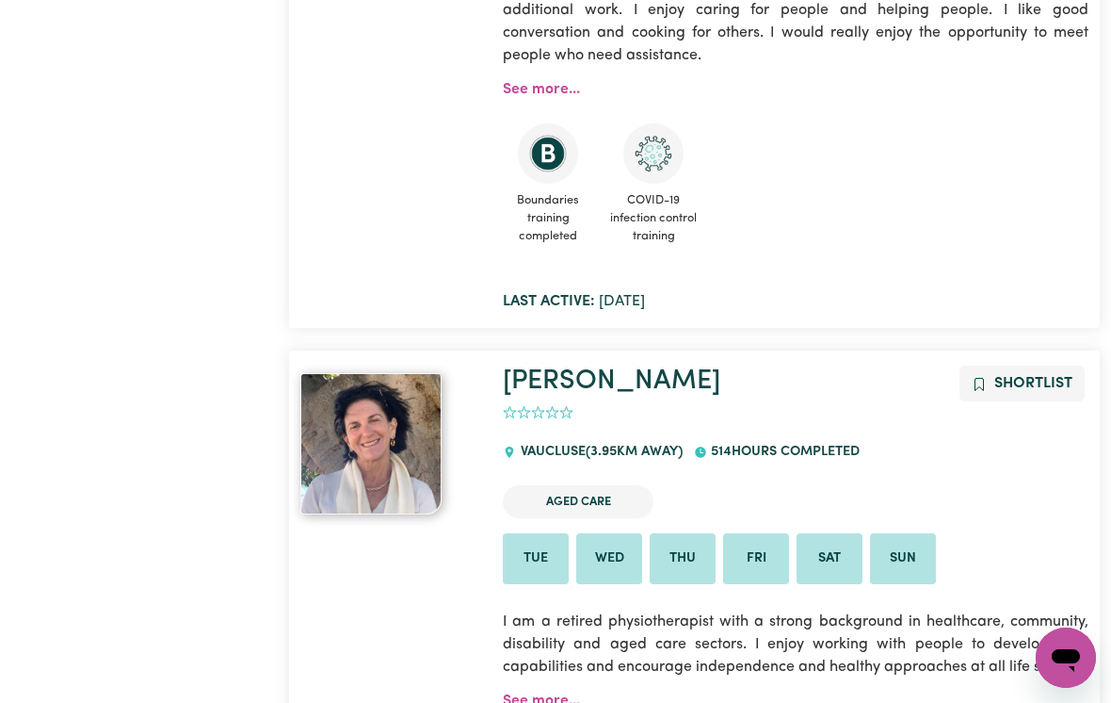
scroll to position [1346, 0]
click at [556, 194] on span "Boundaries training completed" at bounding box center [548, 220] width 90 height 70
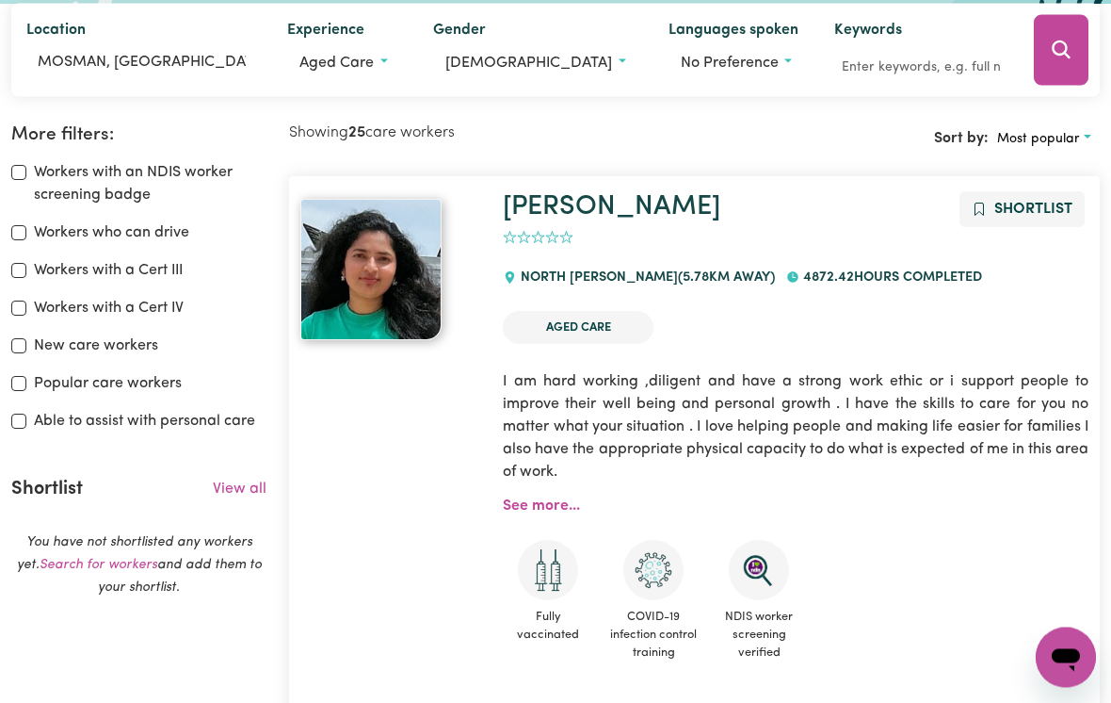
scroll to position [0, 0]
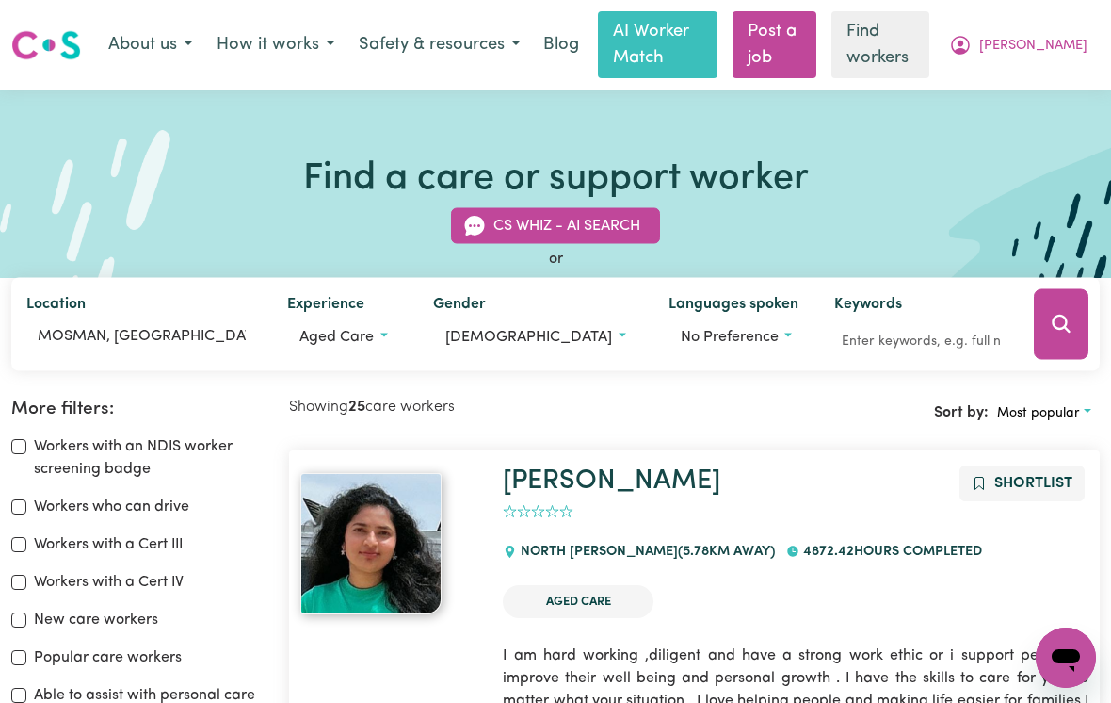
click at [1068, 56] on button "[PERSON_NAME]" at bounding box center [1018, 45] width 163 height 40
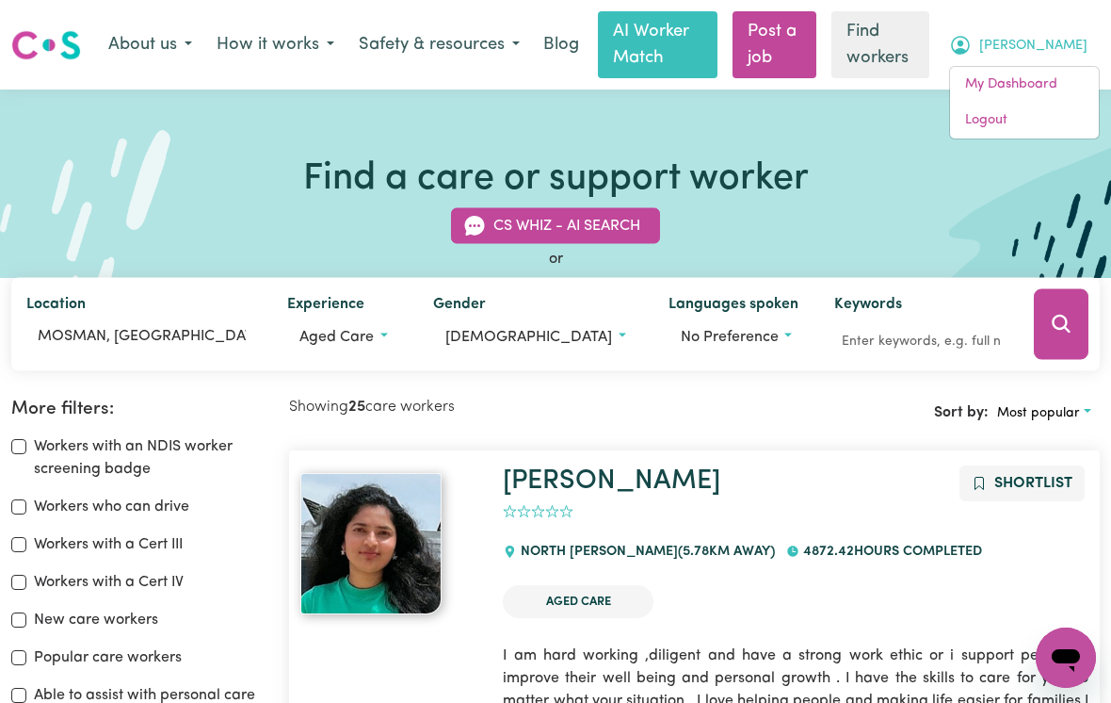
click at [1011, 93] on link "My Dashboard" at bounding box center [1024, 85] width 149 height 36
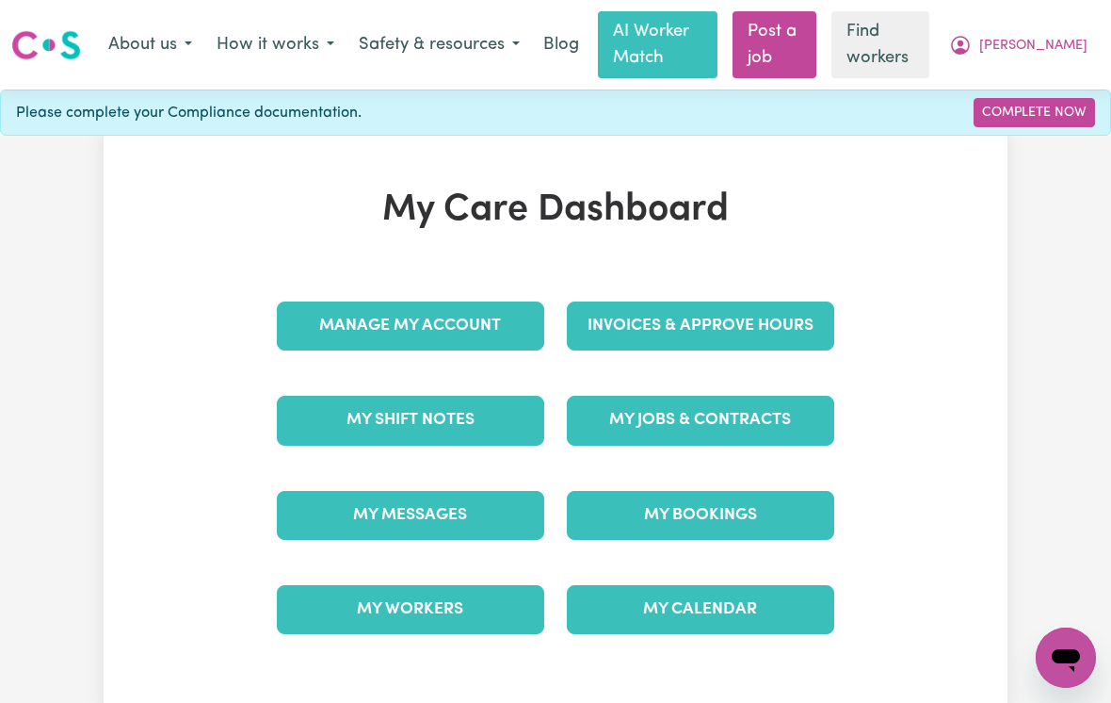
click at [1061, 117] on link "Complete Now" at bounding box center [1034, 112] width 121 height 29
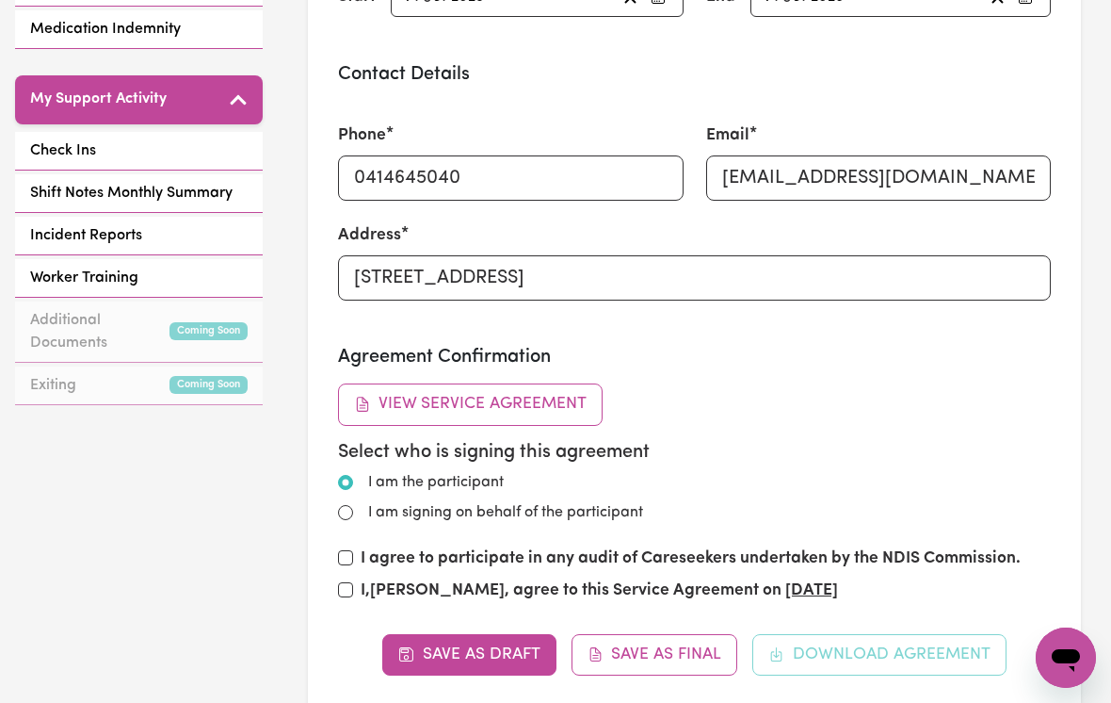
scroll to position [833, 0]
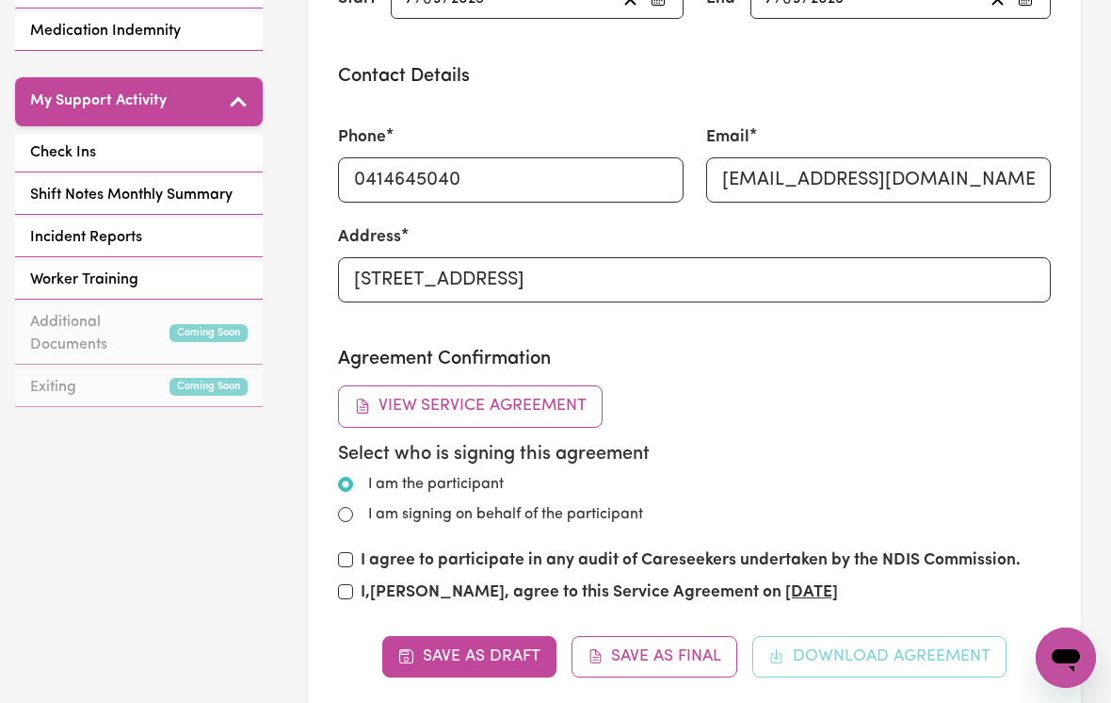
click at [558, 407] on button "View Service Agreement" at bounding box center [470, 405] width 265 height 41
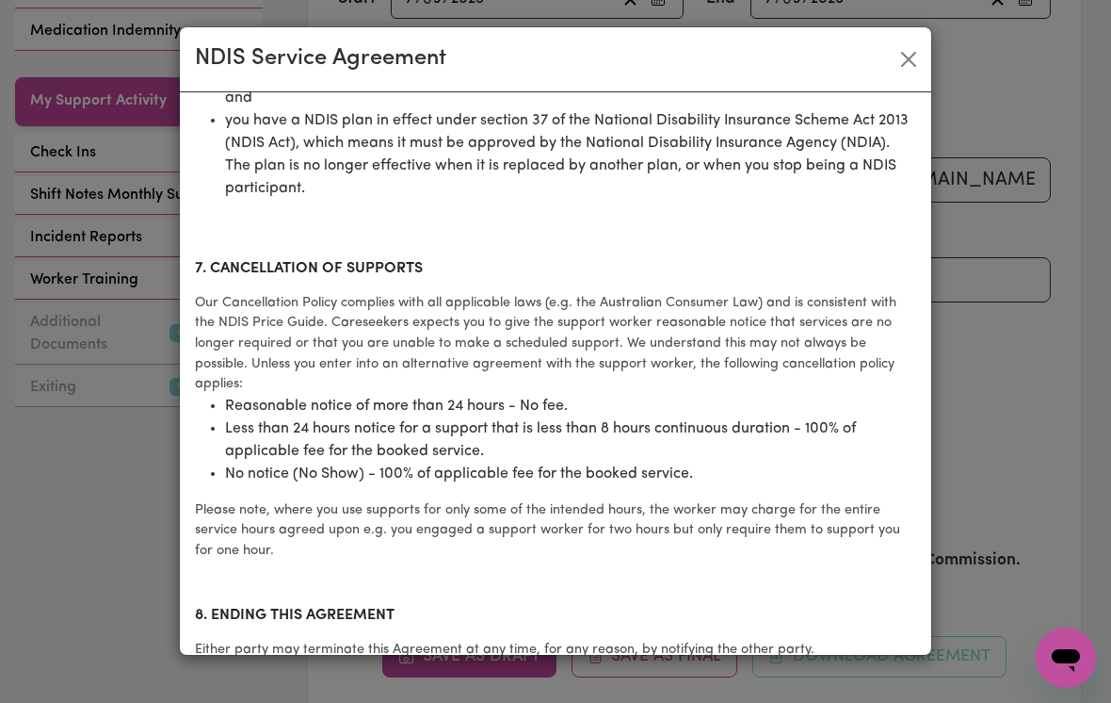
scroll to position [2853, 0]
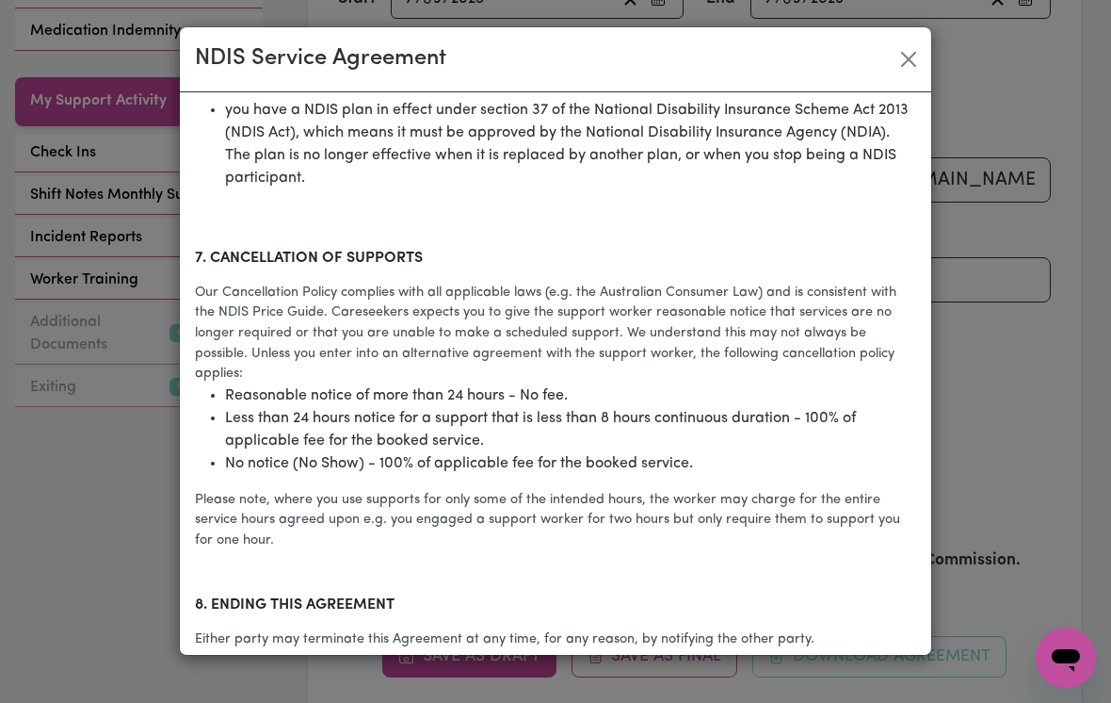
click at [911, 56] on button "Close" at bounding box center [909, 59] width 30 height 30
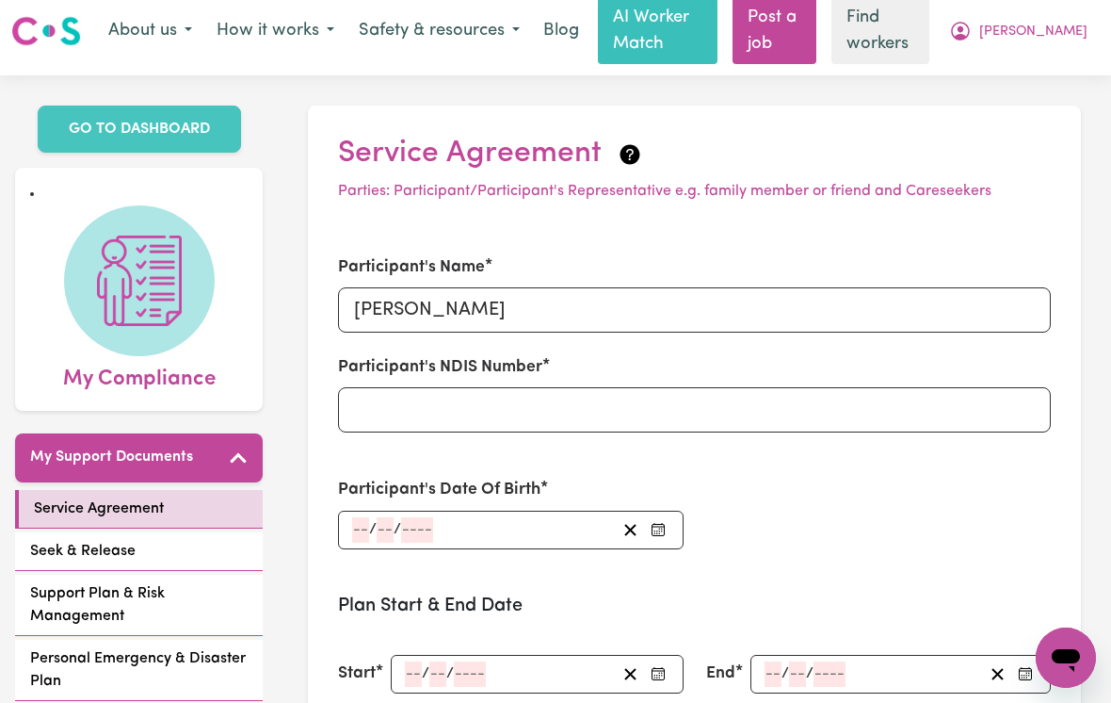
scroll to position [0, 0]
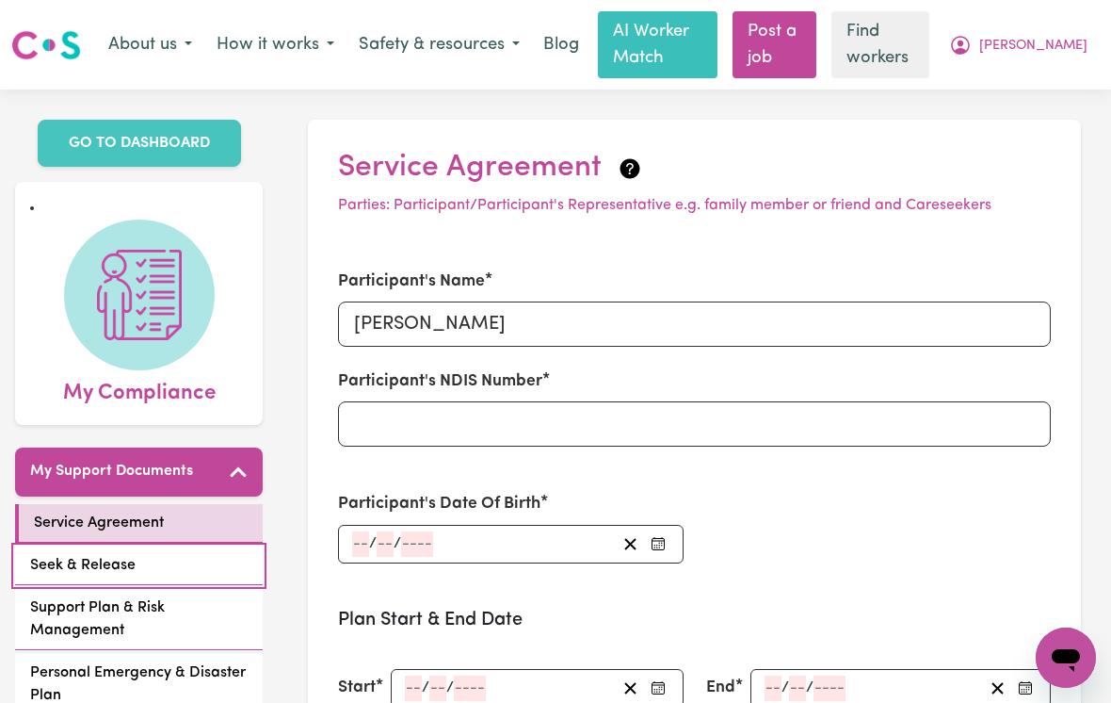
click at [59, 554] on span "Seek & Release" at bounding box center [82, 565] width 105 height 23
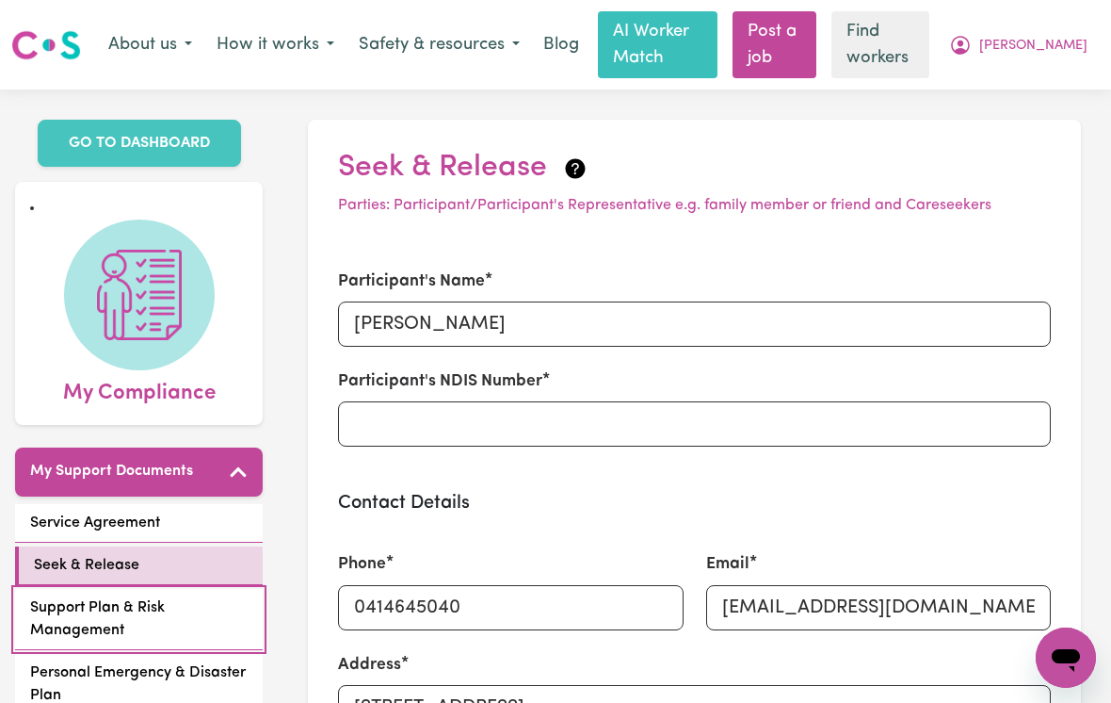
click at [55, 600] on span "Support Plan & Risk Management" at bounding box center [139, 618] width 218 height 45
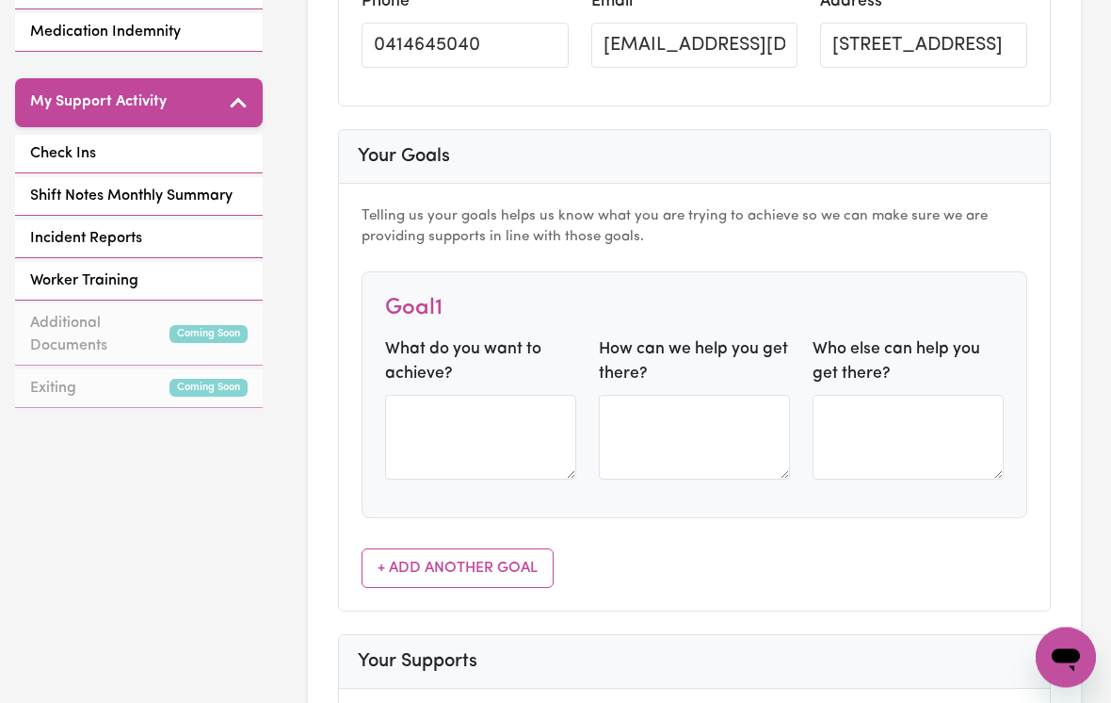
scroll to position [833, 0]
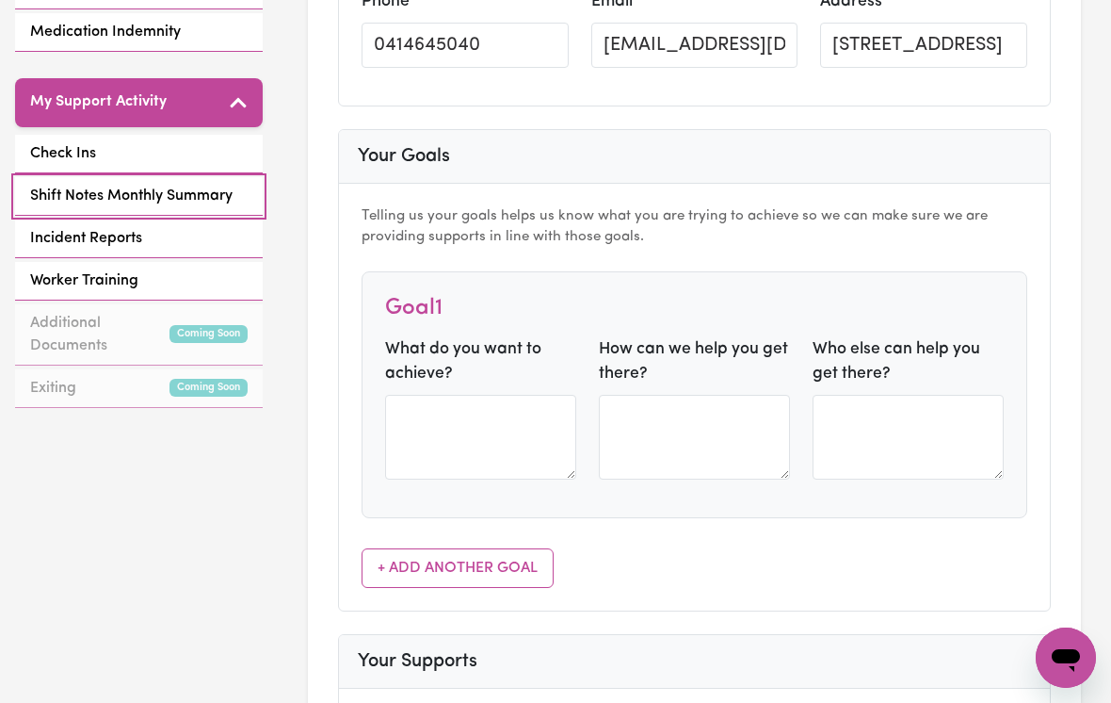
click at [55, 191] on link "Shift Notes Monthly Summary" at bounding box center [139, 196] width 248 height 39
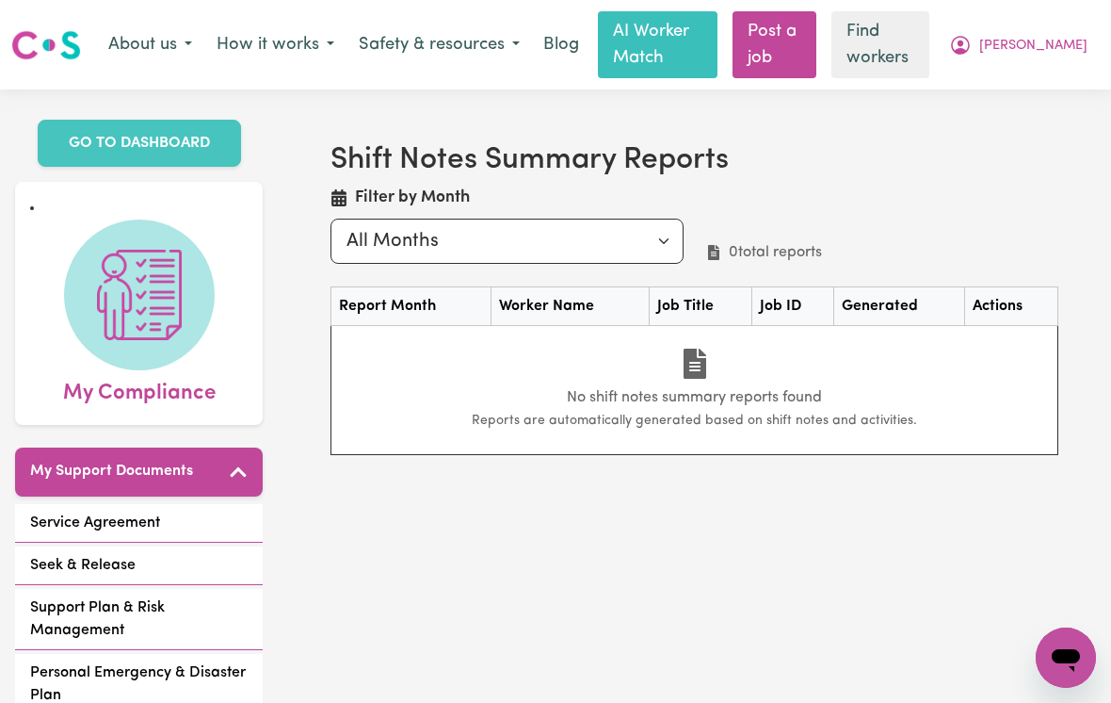
click at [39, 661] on span "Personal Emergency & Disaster Plan" at bounding box center [139, 683] width 218 height 45
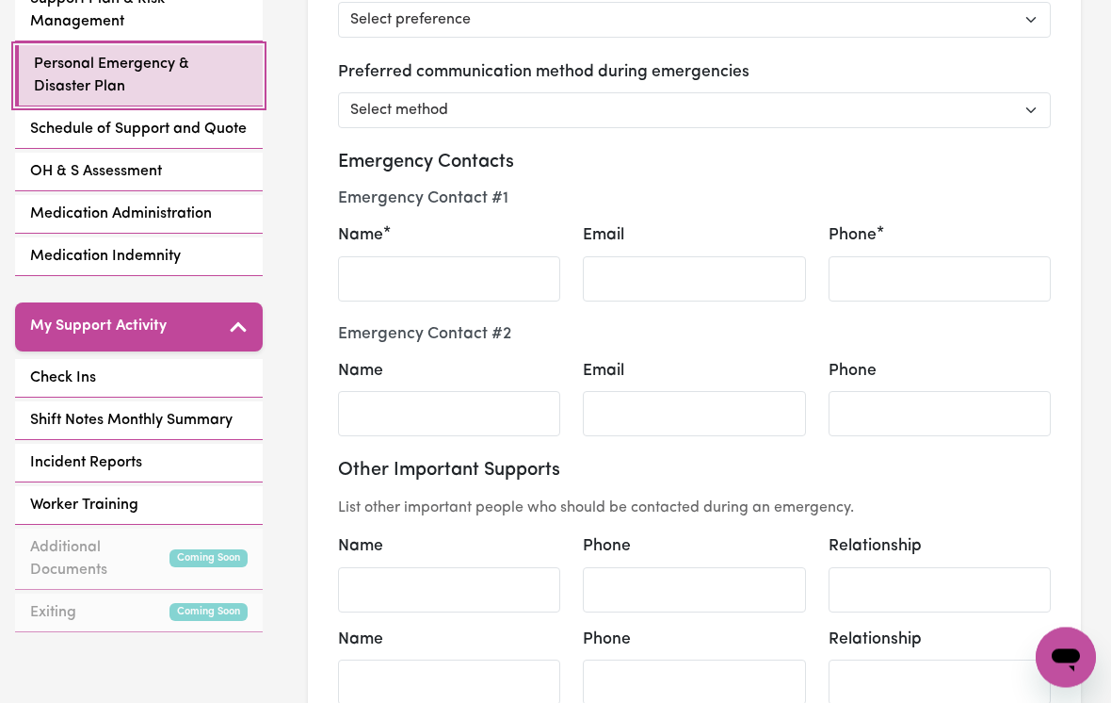
scroll to position [454, 0]
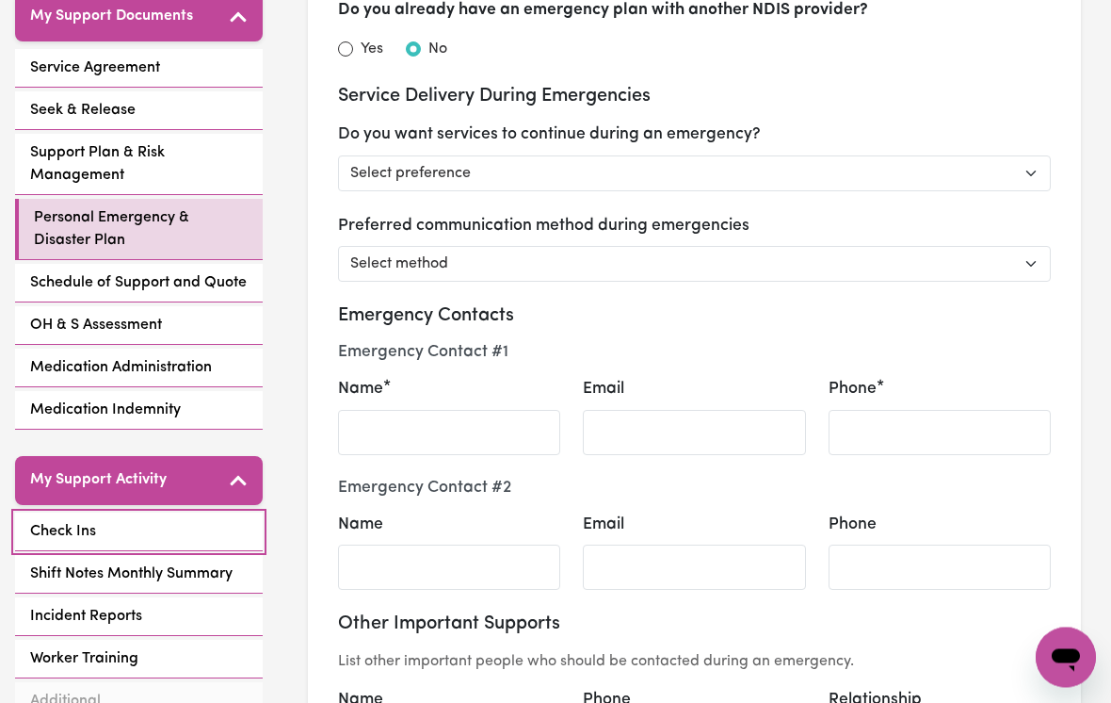
click at [73, 521] on span "Check Ins" at bounding box center [63, 532] width 66 height 23
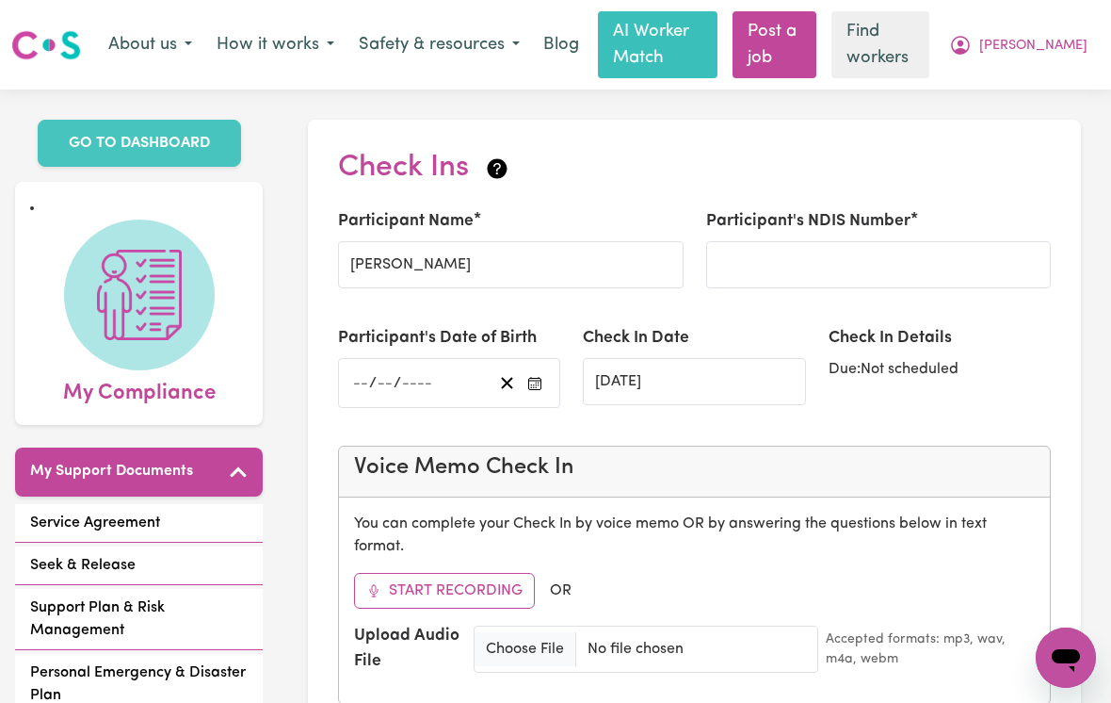
click at [1079, 40] on span "[PERSON_NAME]" at bounding box center [1033, 46] width 108 height 21
click at [1017, 84] on link "My Dashboard" at bounding box center [1024, 85] width 149 height 36
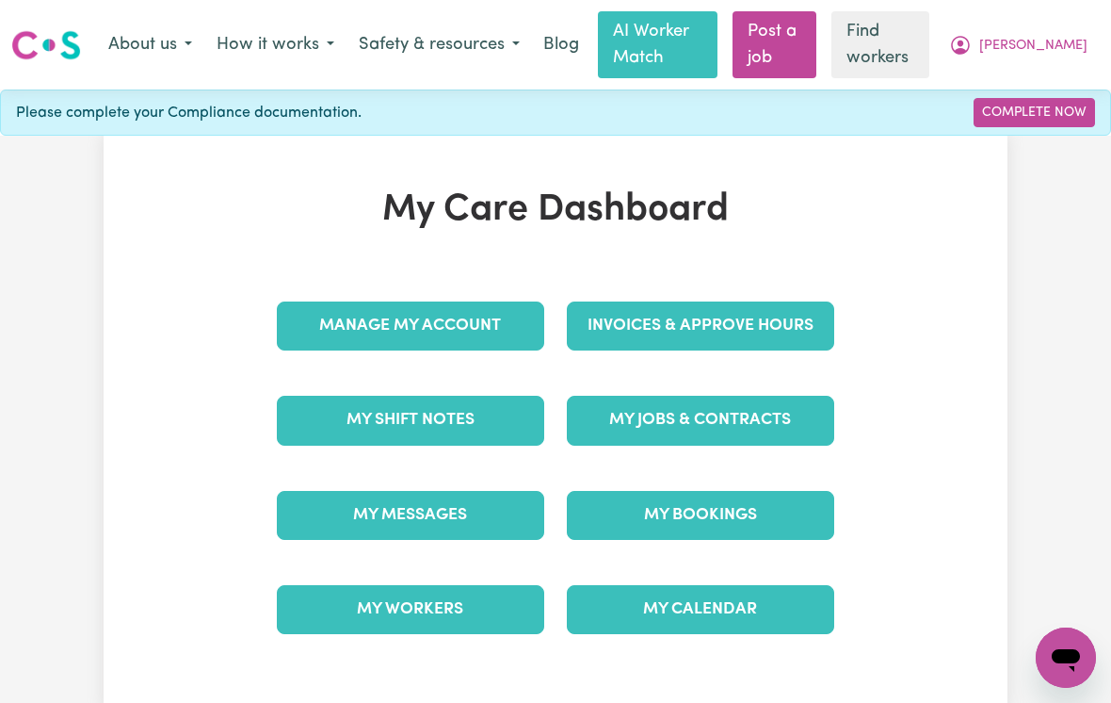
click at [767, 416] on link "My Jobs & Contracts" at bounding box center [700, 420] width 267 height 49
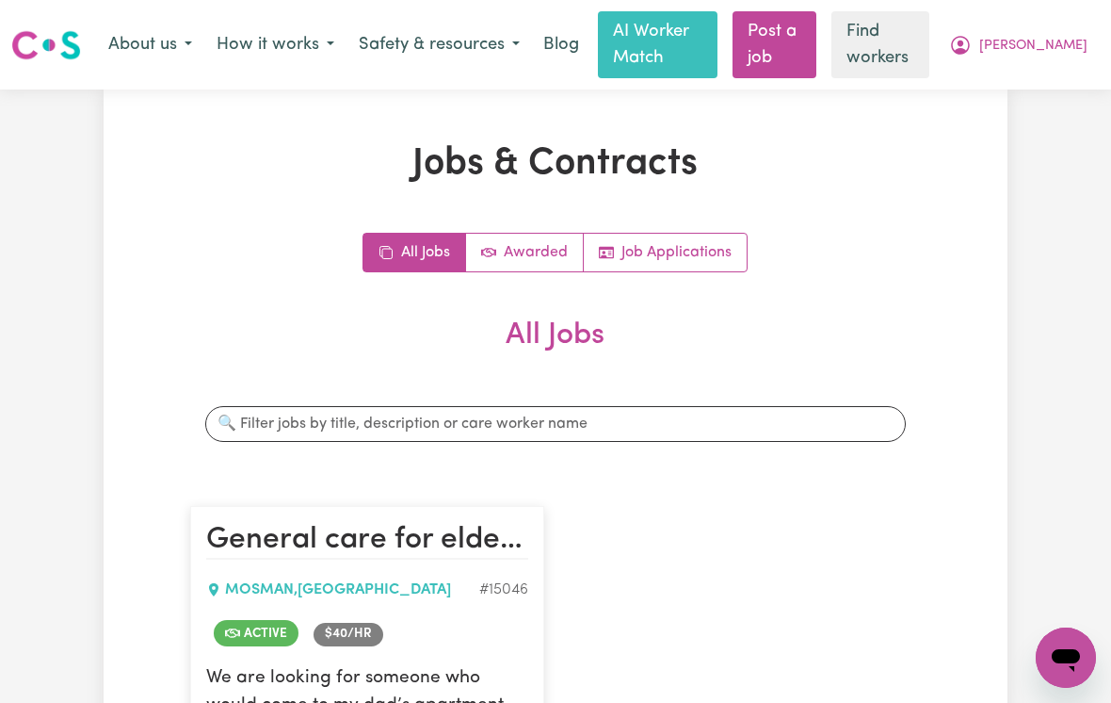
click at [1071, 49] on span "[PERSON_NAME]" at bounding box center [1033, 46] width 108 height 21
click at [1026, 83] on link "My Dashboard" at bounding box center [1024, 85] width 149 height 36
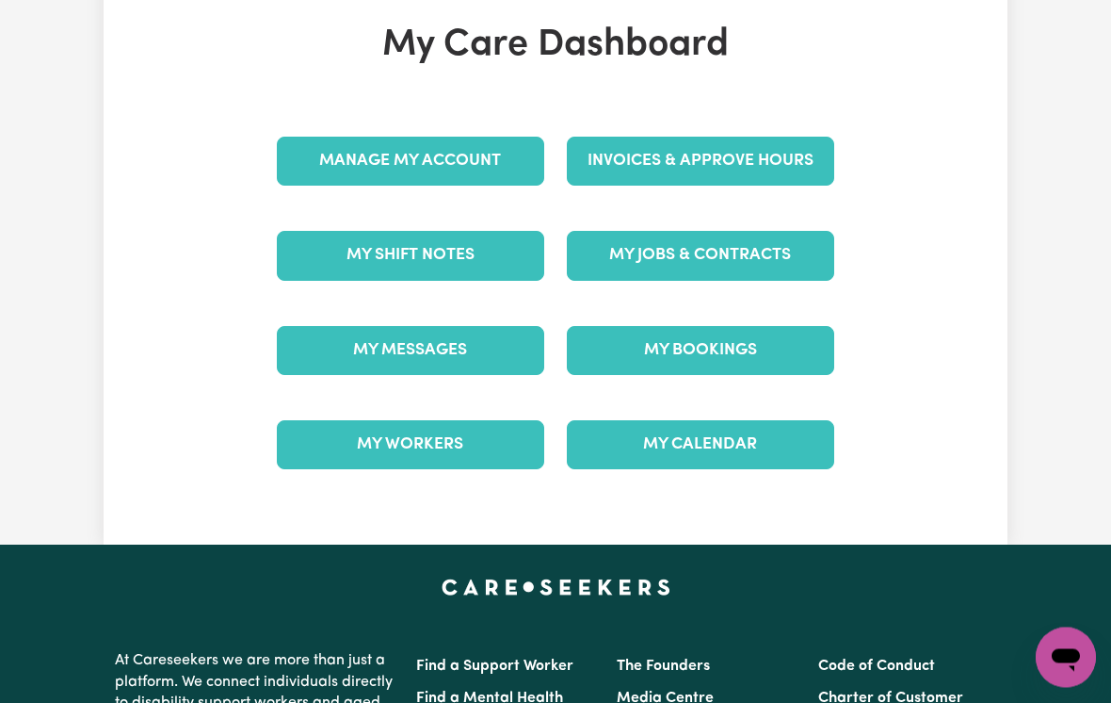
scroll to position [165, 0]
click at [680, 449] on link "My Calendar" at bounding box center [700, 444] width 267 height 49
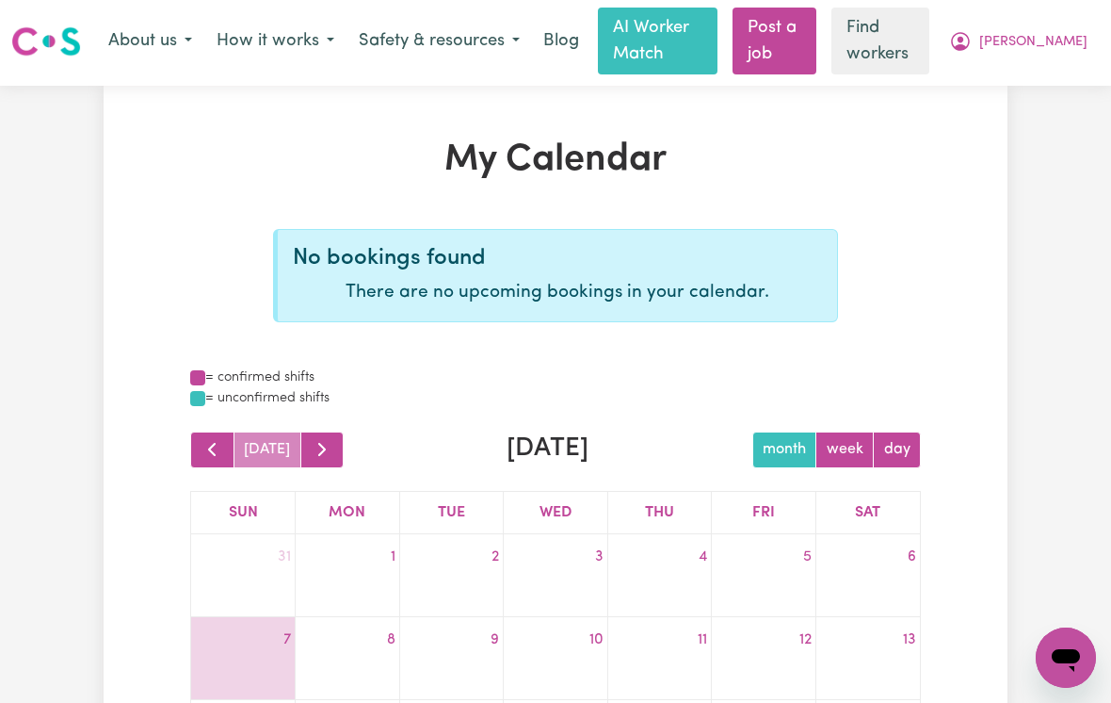
scroll to position [5, 0]
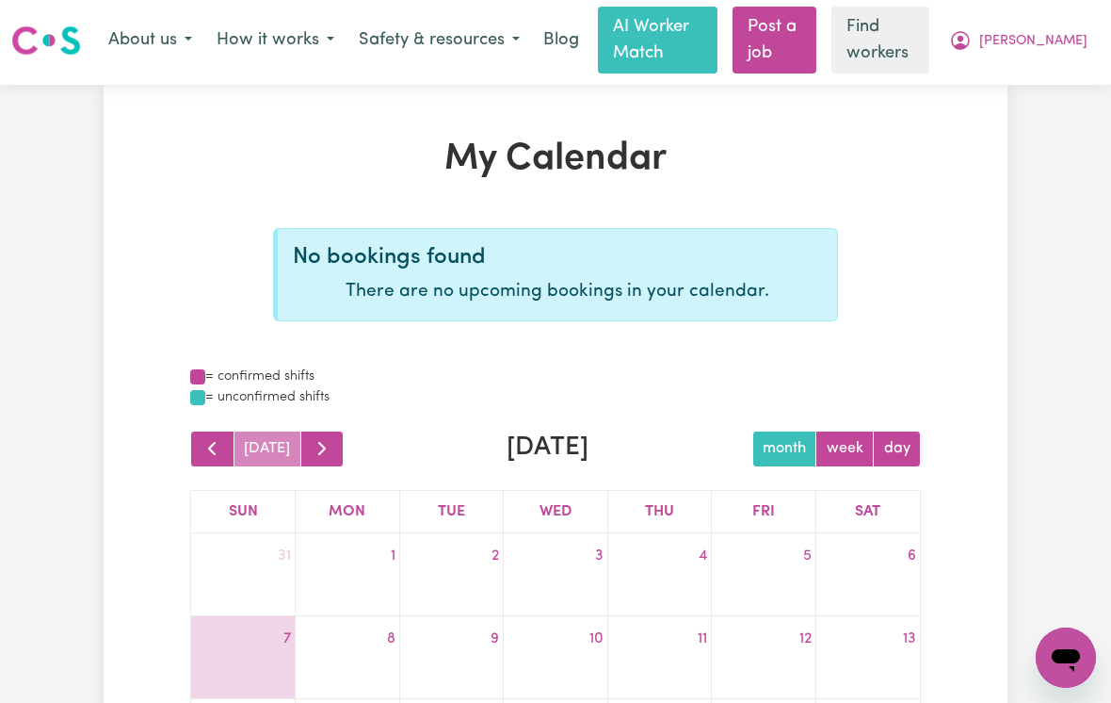
click at [1068, 42] on span "[PERSON_NAME]" at bounding box center [1033, 41] width 108 height 21
click at [1028, 82] on link "My Dashboard" at bounding box center [1024, 80] width 149 height 36
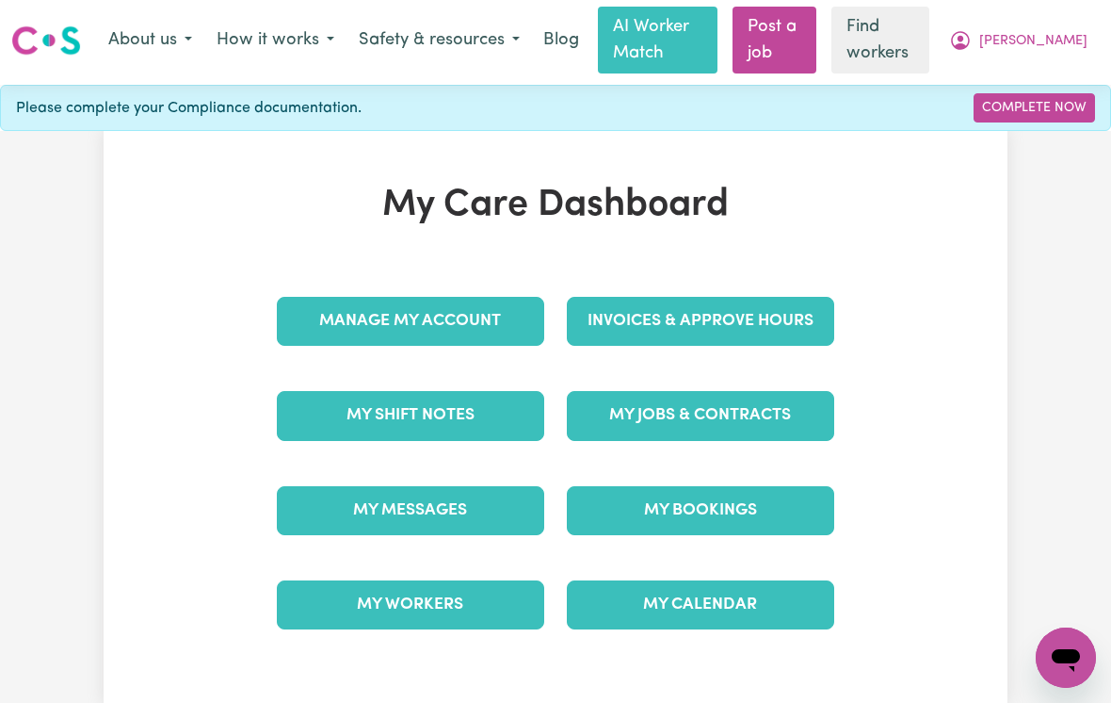
click at [150, 49] on button "About us" at bounding box center [150, 41] width 108 height 40
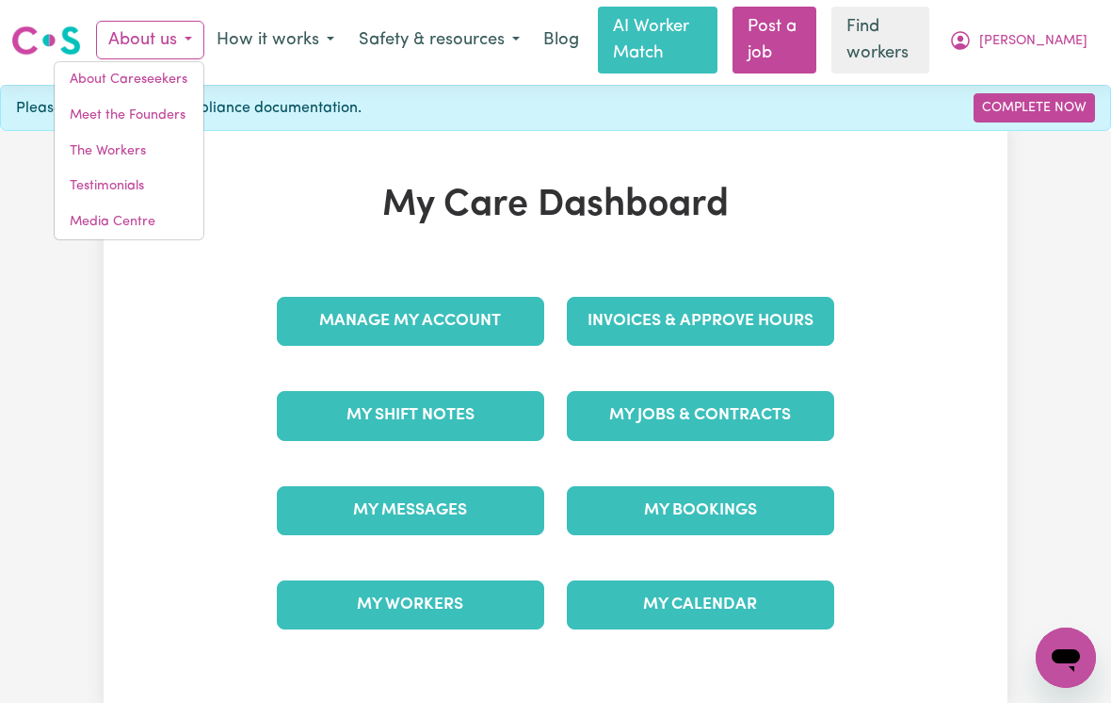
click at [92, 120] on link "Meet the Founders" at bounding box center [129, 116] width 149 height 36
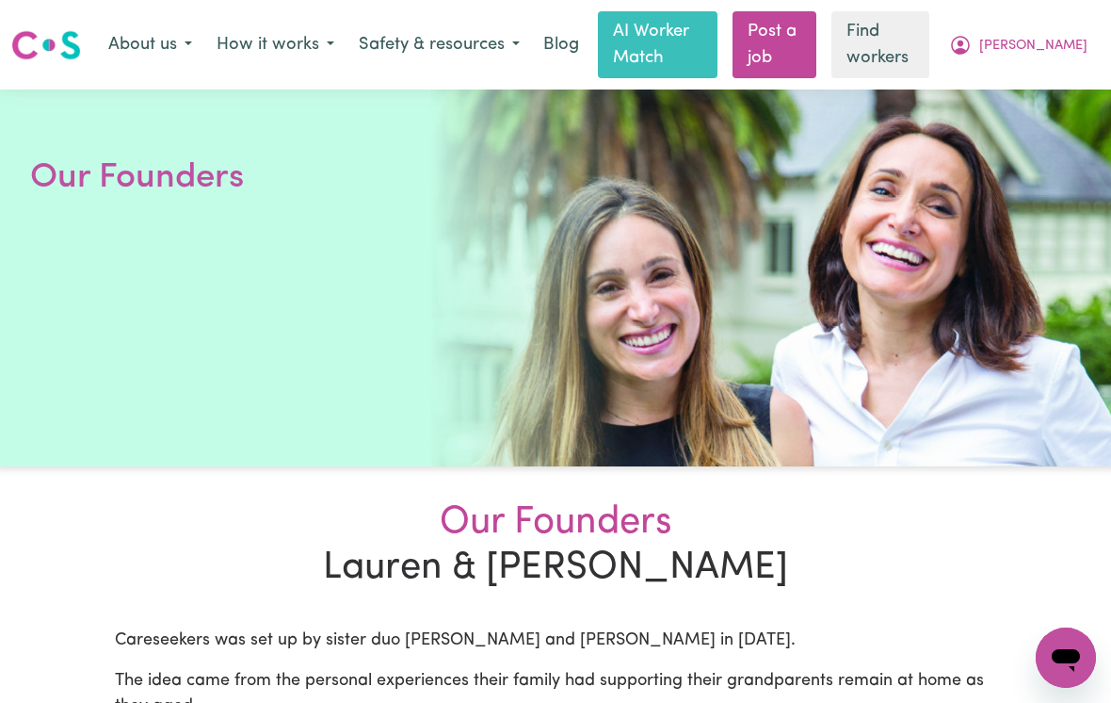
click at [151, 45] on button "About us" at bounding box center [150, 45] width 108 height 40
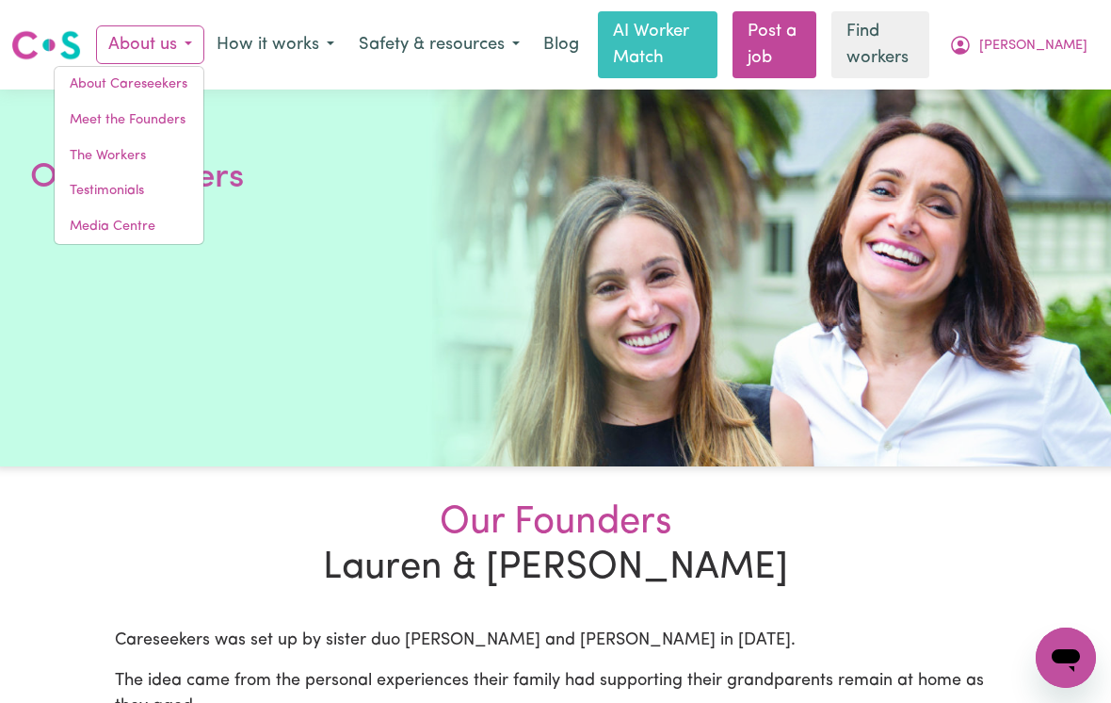
click at [105, 153] on link "The Workers" at bounding box center [129, 156] width 149 height 36
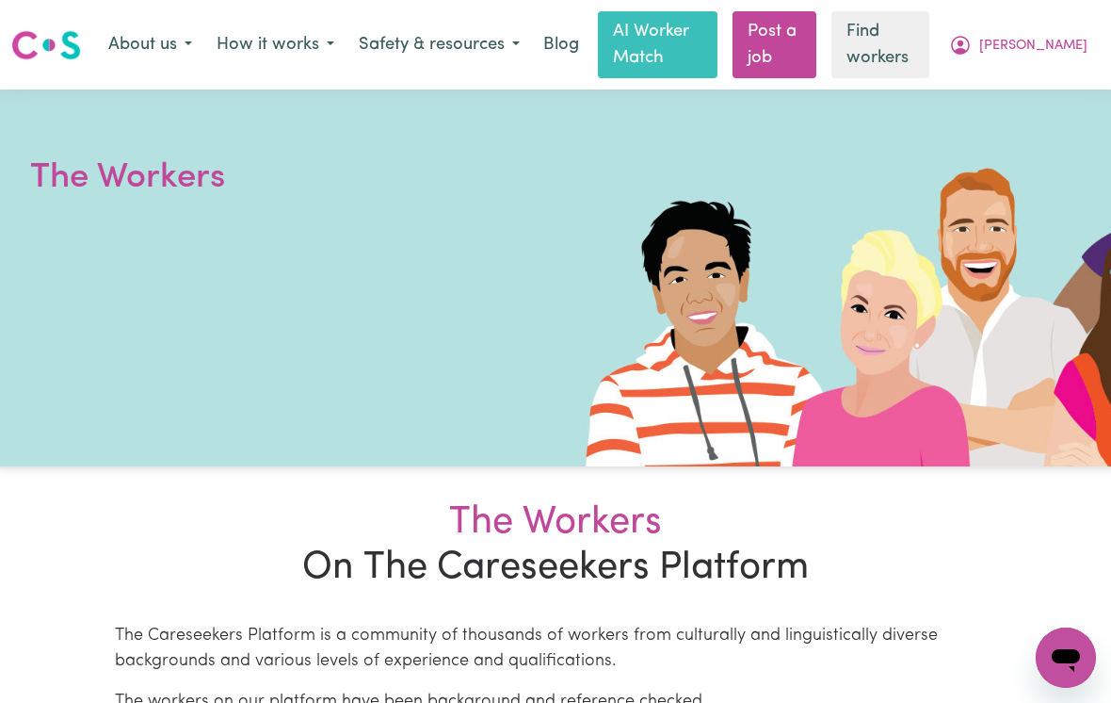
click at [136, 52] on button "About us" at bounding box center [150, 45] width 108 height 40
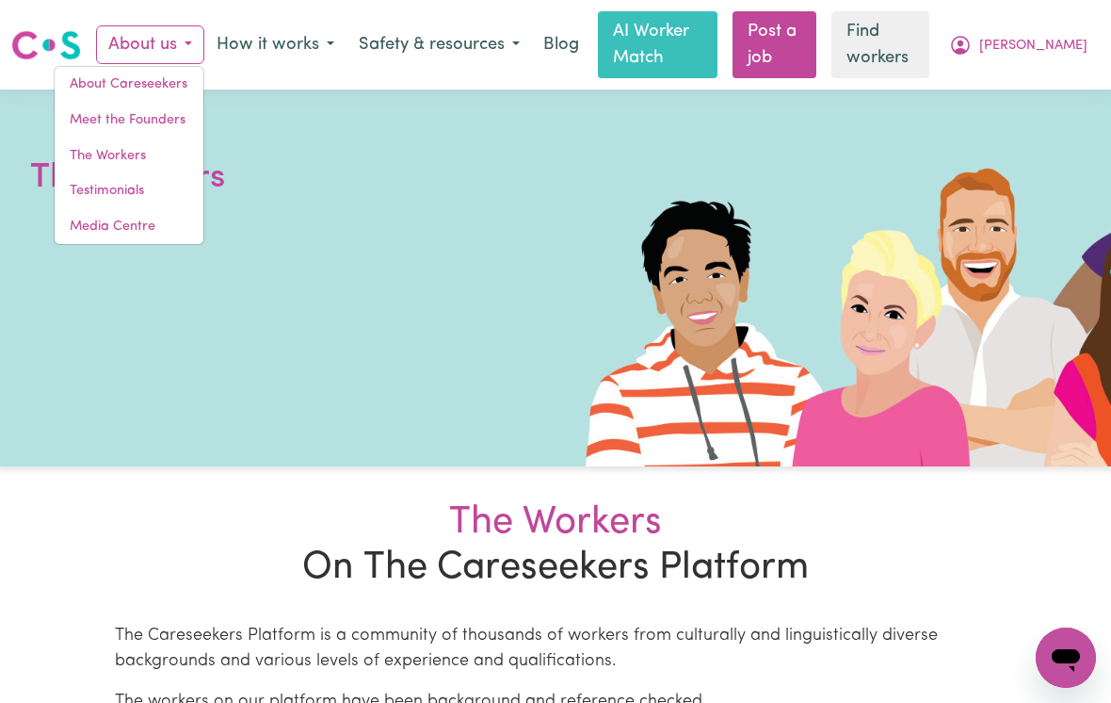
click at [89, 198] on link "Testimonials" at bounding box center [129, 191] width 149 height 36
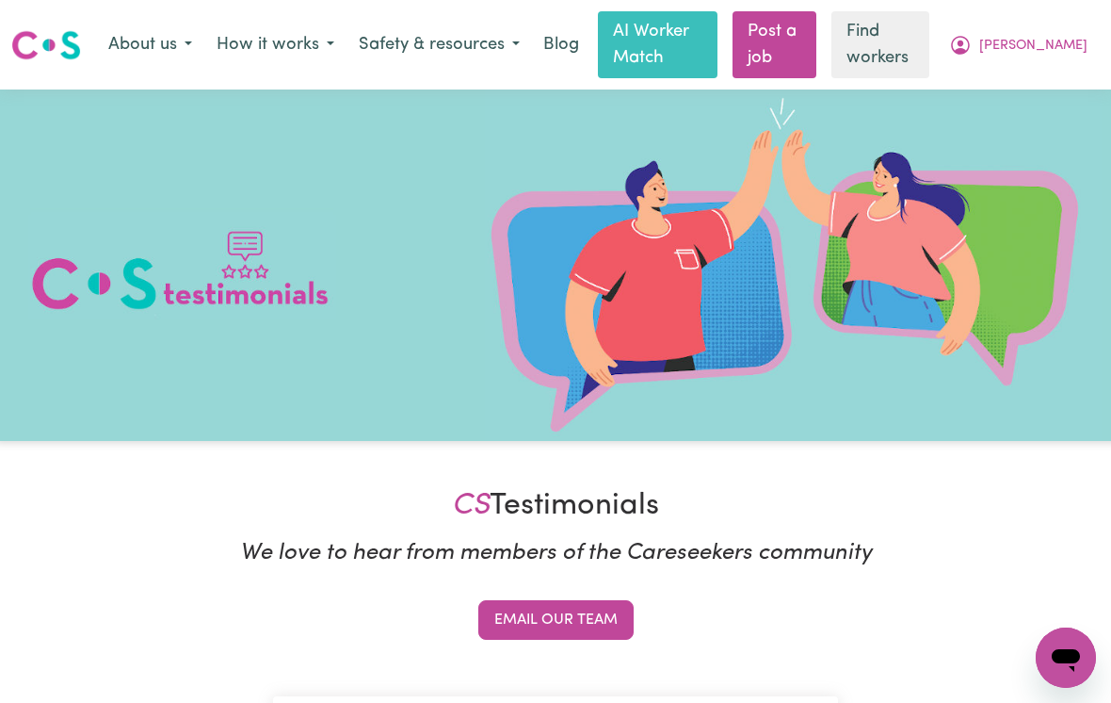
click at [928, 43] on link "Find workers" at bounding box center [881, 44] width 98 height 67
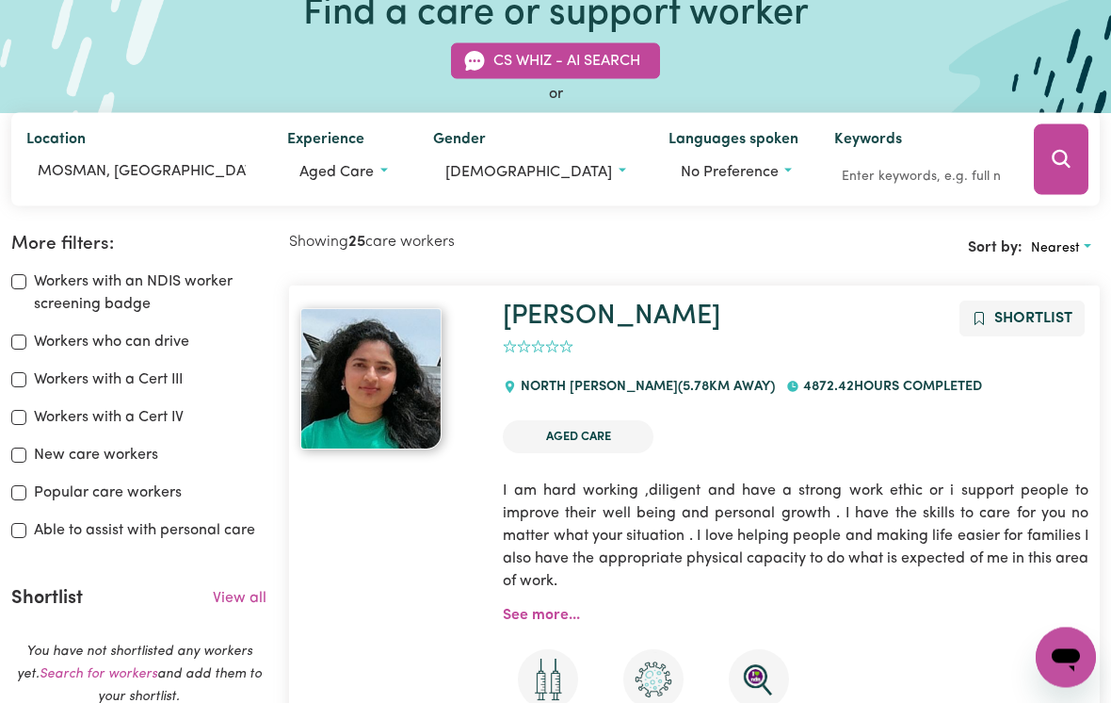
scroll to position [165, 0]
click at [548, 172] on span "[DEMOGRAPHIC_DATA]" at bounding box center [528, 171] width 167 height 15
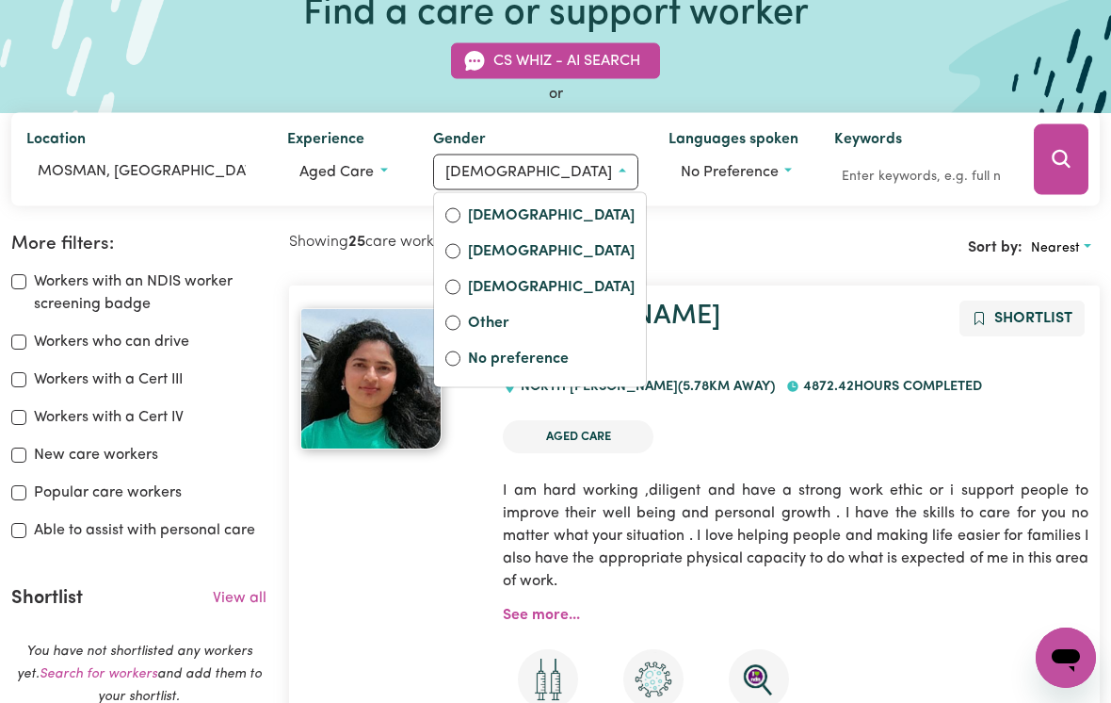
click at [552, 254] on label "[DEMOGRAPHIC_DATA]" at bounding box center [551, 252] width 167 height 26
click at [461, 254] on input "[DEMOGRAPHIC_DATA]" at bounding box center [452, 250] width 15 height 15
radio input "true"
click at [1062, 162] on icon "Search" at bounding box center [1061, 159] width 18 height 18
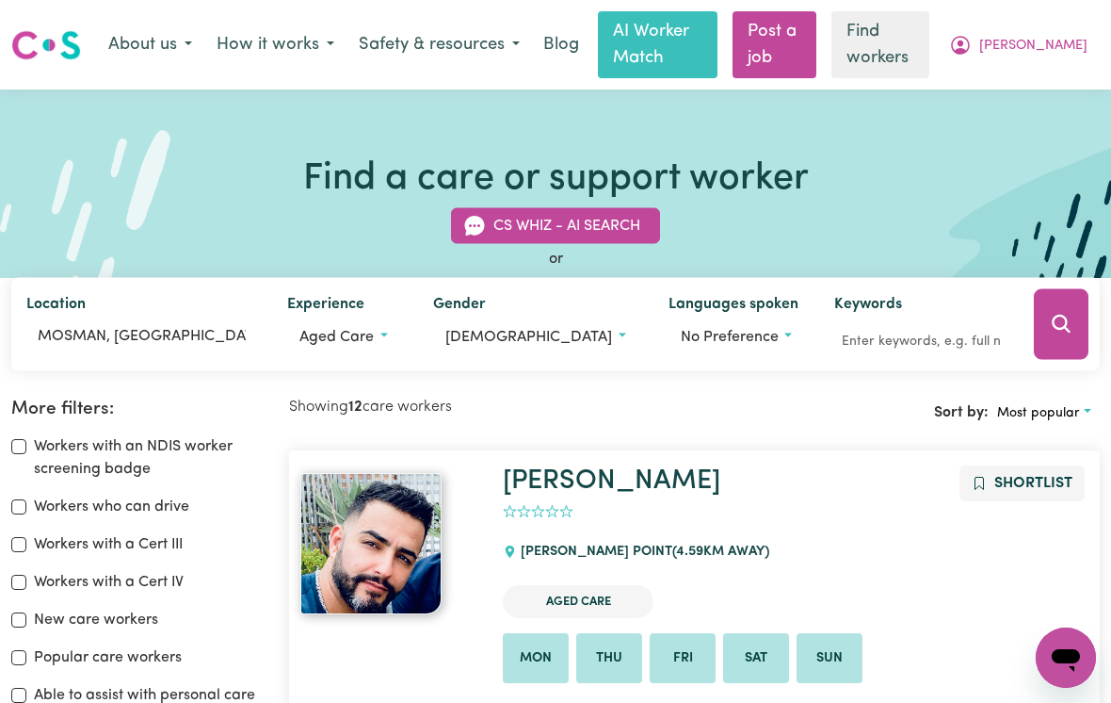
click at [7, 79] on nav "Menu About us How it works Safety & resources Blog AI Worker Match Post a job F…" at bounding box center [555, 44] width 1111 height 89
